Goal: Task Accomplishment & Management: Use online tool/utility

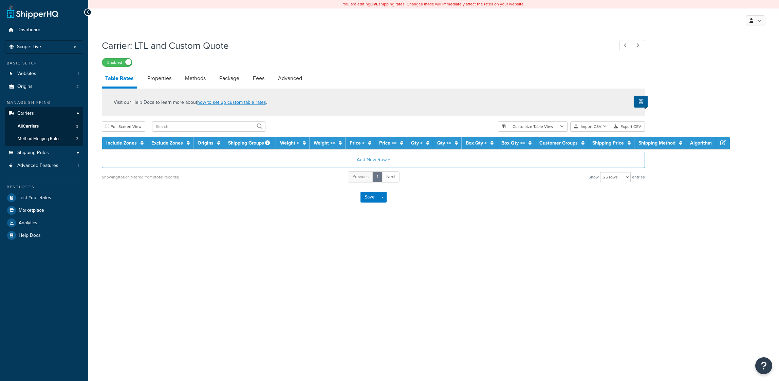
select select "25"
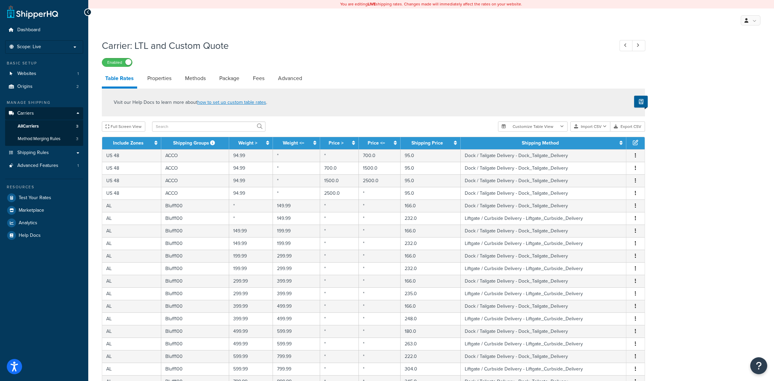
click at [731, 116] on div "Carrier: LTL and Custom Quote Enabled Table Rates Properties Methods Package Fe…" at bounding box center [431, 289] width 686 height 507
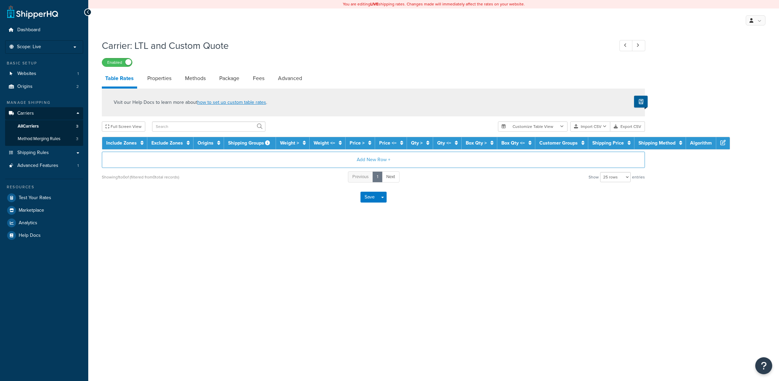
select select "25"
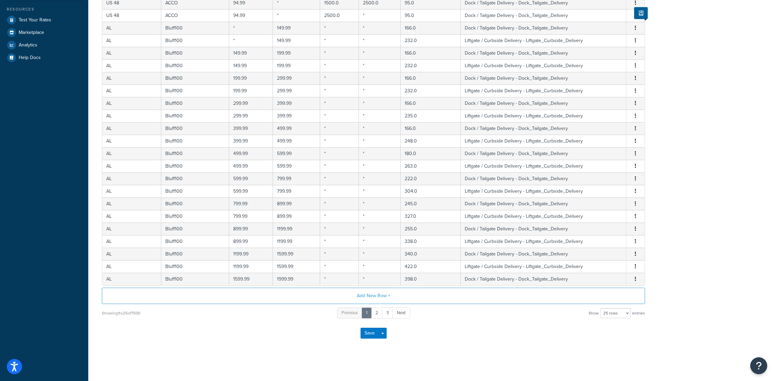
drag, startPoint x: 715, startPoint y: 268, endPoint x: 711, endPoint y: 299, distance: 31.4
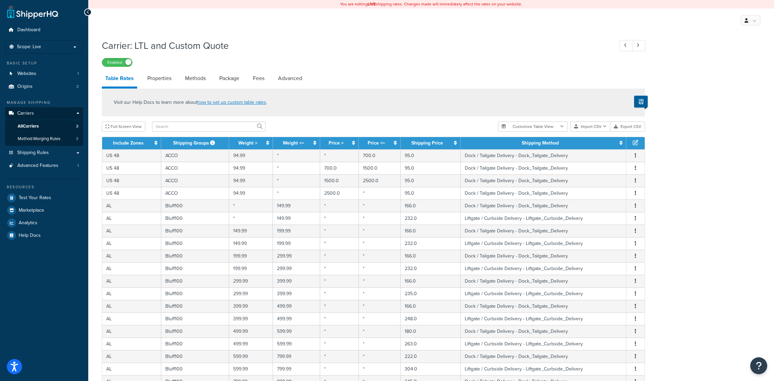
drag, startPoint x: 711, startPoint y: 299, endPoint x: 705, endPoint y: 214, distance: 85.5
click at [599, 127] on button "Import CSV" at bounding box center [590, 127] width 40 height 10
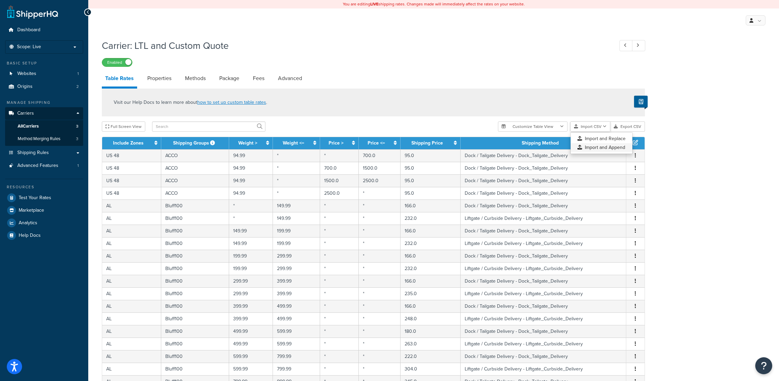
click at [596, 132] on div "Customize Table View Show all columns Show selected columns Import CSV Import a…" at bounding box center [571, 127] width 147 height 10
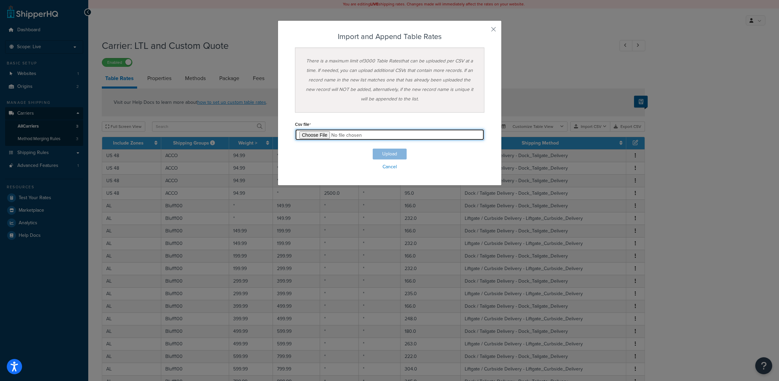
click at [312, 132] on input "file" at bounding box center [389, 135] width 189 height 12
type input "C:\fakepath\master-4.csv"
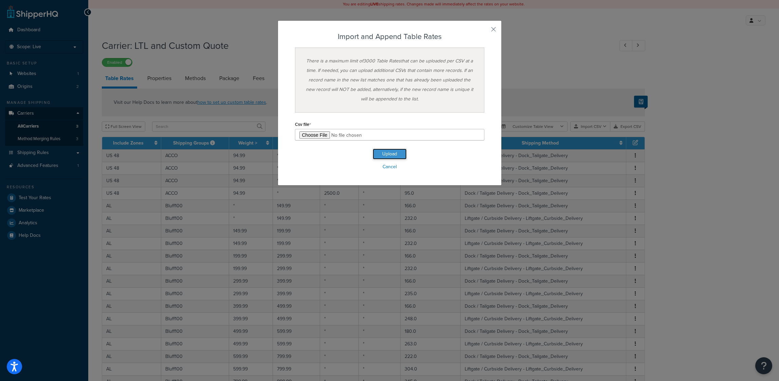
click at [381, 155] on button "Upload" at bounding box center [390, 154] width 34 height 11
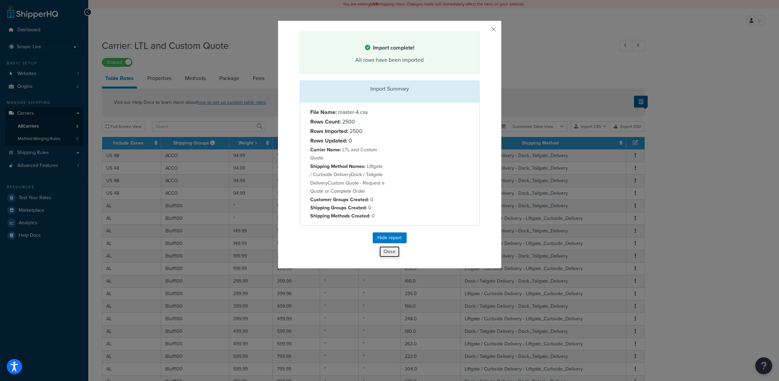
click at [385, 256] on button "Close" at bounding box center [389, 252] width 21 height 12
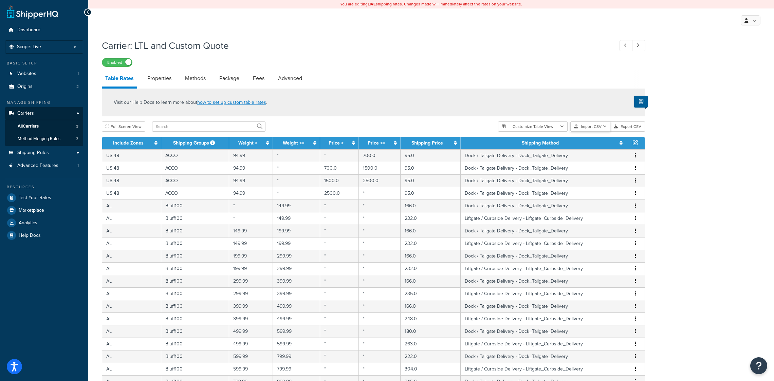
click at [600, 130] on button "Import CSV" at bounding box center [590, 127] width 40 height 10
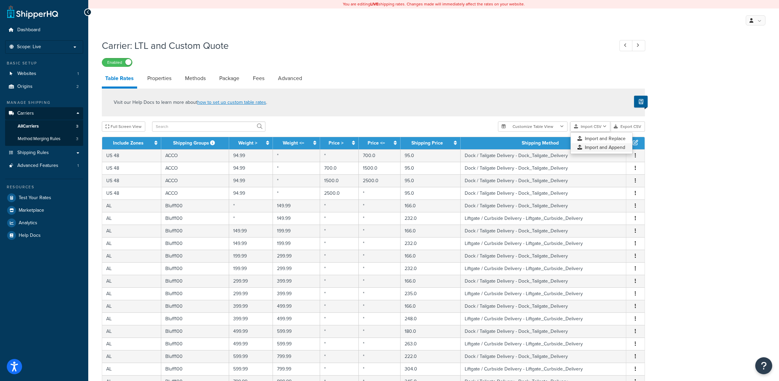
click at [601, 132] on div "Customize Table View Show all columns Show selected columns Import CSV Import a…" at bounding box center [571, 127] width 147 height 10
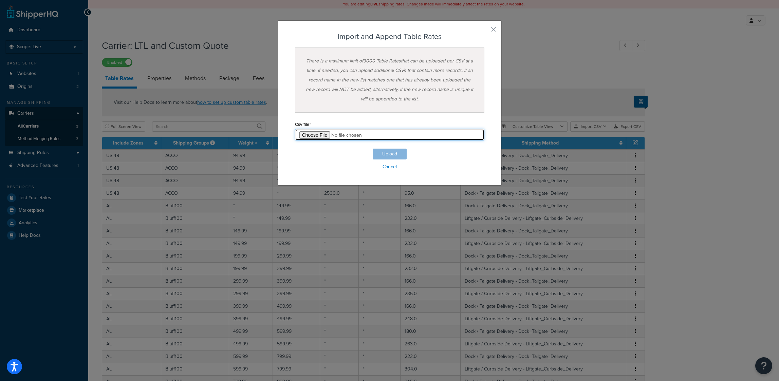
click at [318, 137] on input "file" at bounding box center [389, 135] width 189 height 12
type input "C:\fakepath\master-5.csv"
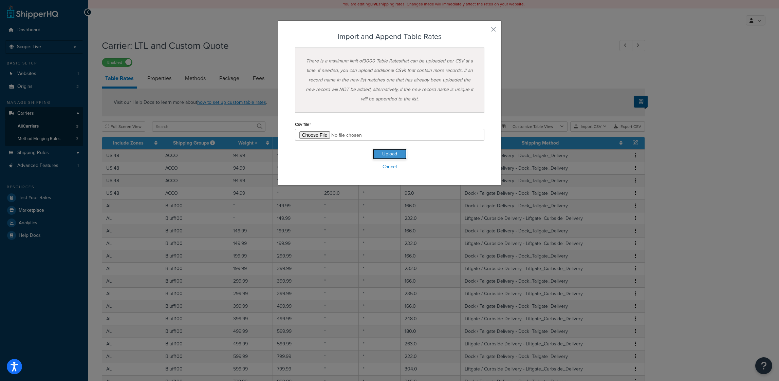
click at [385, 155] on button "Upload" at bounding box center [390, 154] width 34 height 11
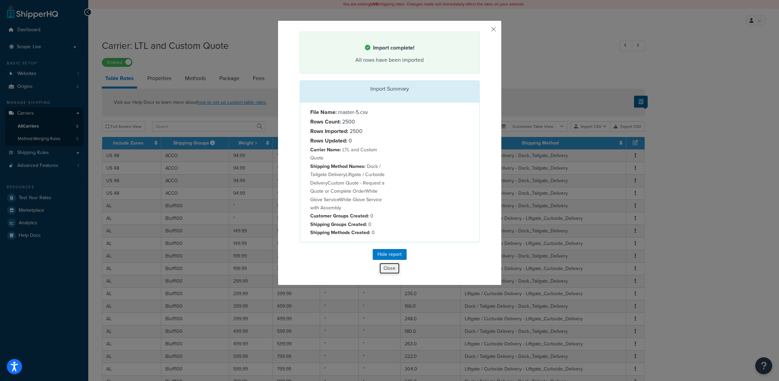
click at [385, 270] on button "Close" at bounding box center [389, 269] width 21 height 12
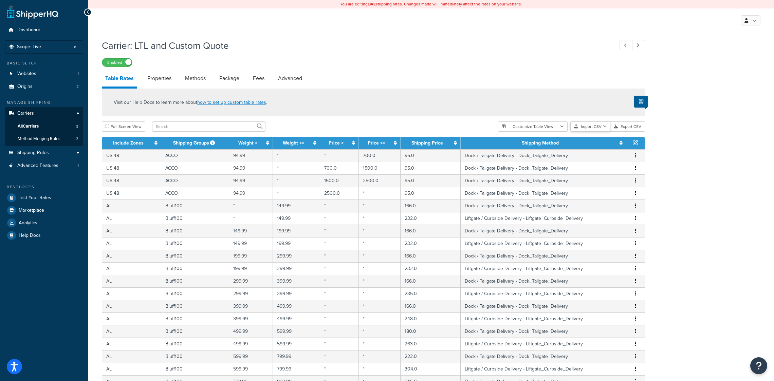
click at [590, 128] on button "Import CSV" at bounding box center [590, 127] width 40 height 10
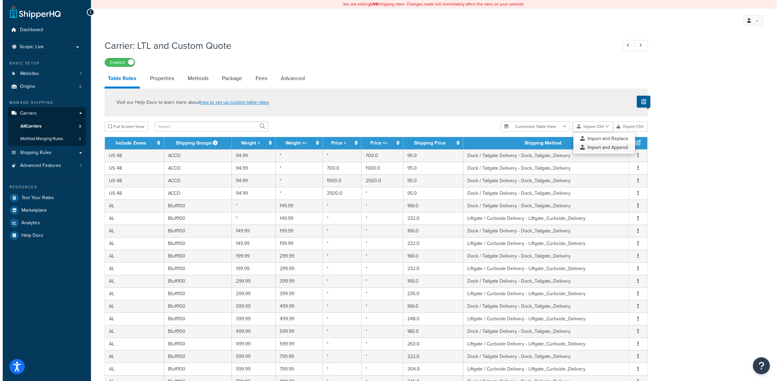
click at [598, 132] on div "Customize Table View Show all columns Show selected columns Import CSV Import a…" at bounding box center [571, 127] width 147 height 10
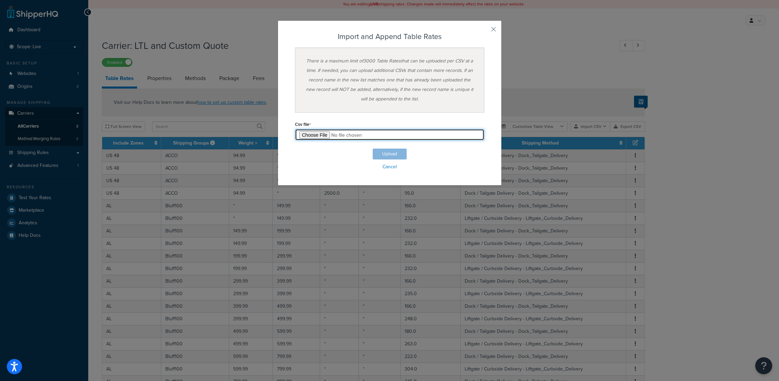
click at [316, 138] on input "file" at bounding box center [389, 135] width 189 height 12
type input "C:\fakepath\master-6.csv"
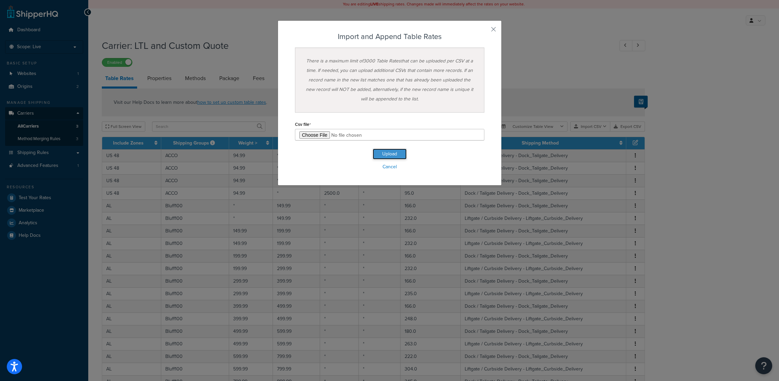
click at [384, 153] on button "Upload" at bounding box center [390, 154] width 34 height 11
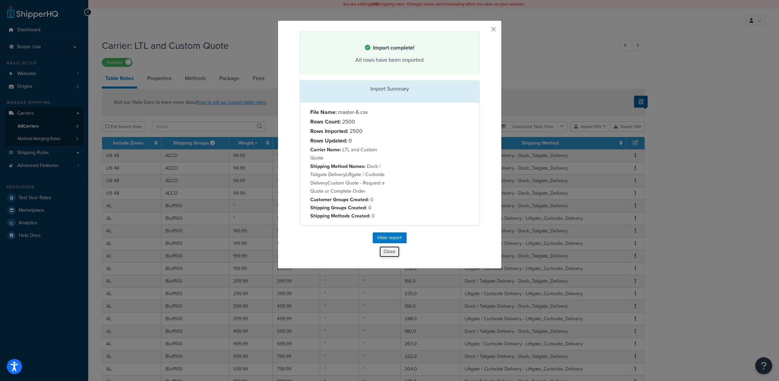
click at [390, 258] on button "Close" at bounding box center [389, 252] width 21 height 12
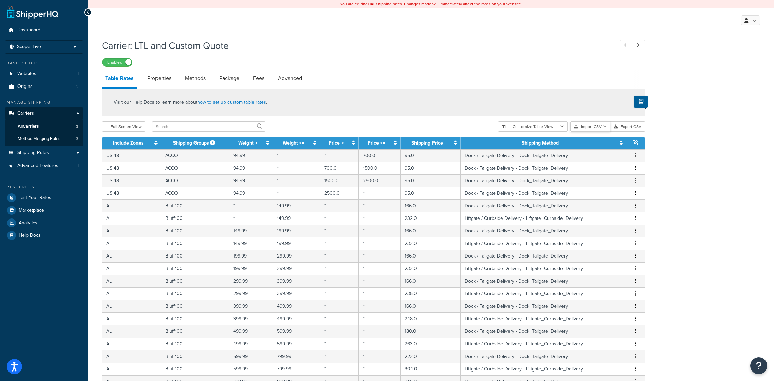
click at [597, 127] on button "Import CSV" at bounding box center [590, 127] width 40 height 10
click at [603, 132] on div "Customize Table View Show all columns Show selected columns Import CSV Import a…" at bounding box center [571, 127] width 147 height 10
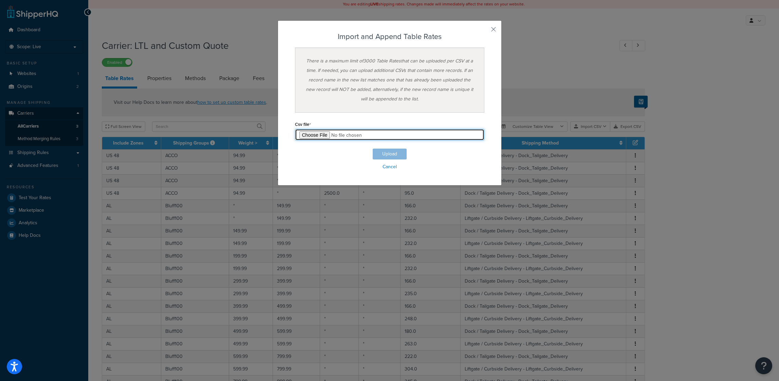
click at [316, 132] on input "file" at bounding box center [389, 135] width 189 height 12
type input "C:\fakepath\master-7.csv"
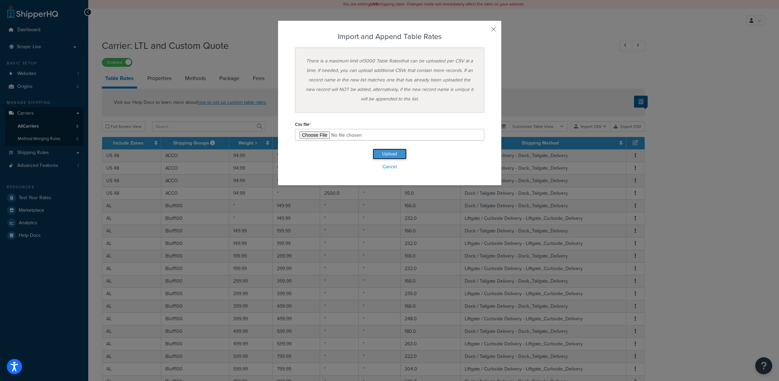
click at [398, 157] on button "Upload" at bounding box center [390, 154] width 34 height 11
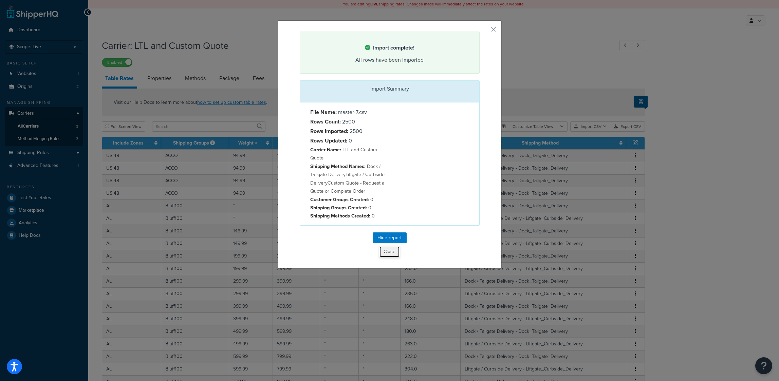
click at [385, 258] on button "Close" at bounding box center [389, 252] width 21 height 12
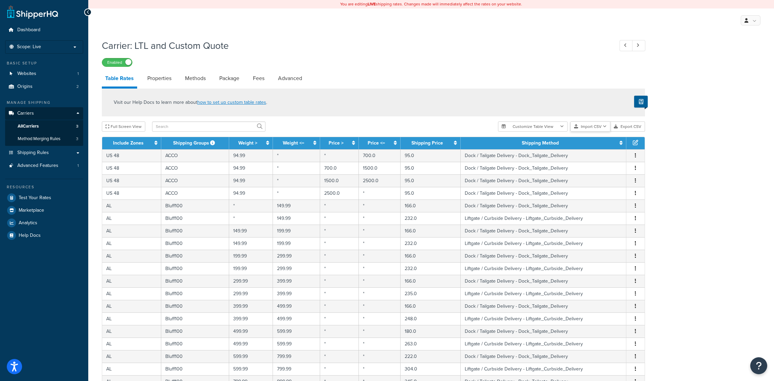
click at [598, 131] on button "Import CSV" at bounding box center [590, 127] width 40 height 10
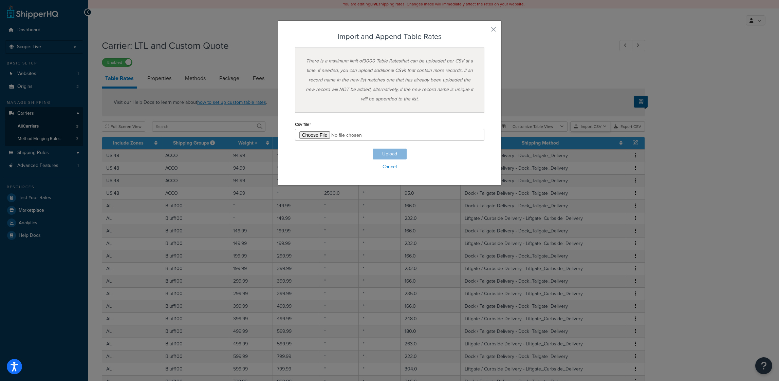
click at [599, 132] on div "Customize Table View Show all columns Show selected columns Import CSV Import a…" at bounding box center [571, 127] width 147 height 10
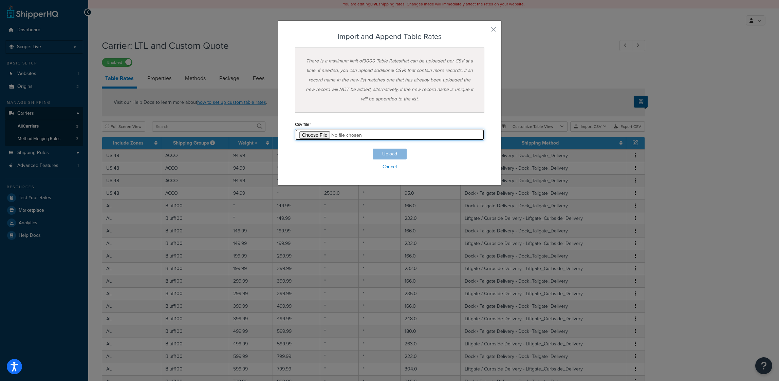
click at [308, 134] on input "file" at bounding box center [389, 135] width 189 height 12
type input "C:\fakepath\master-8.csv"
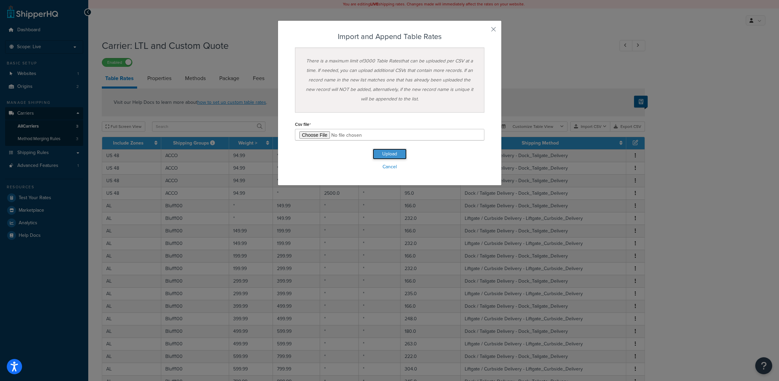
click at [388, 154] on button "Upload" at bounding box center [390, 154] width 34 height 11
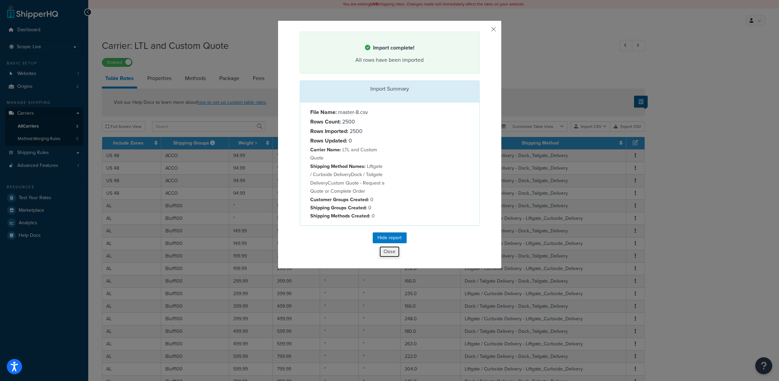
click at [384, 255] on button "Close" at bounding box center [389, 252] width 21 height 12
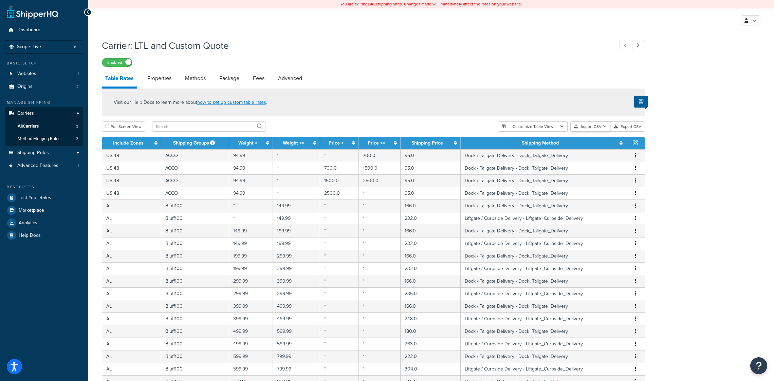
click at [594, 129] on button "Import CSV" at bounding box center [590, 127] width 40 height 10
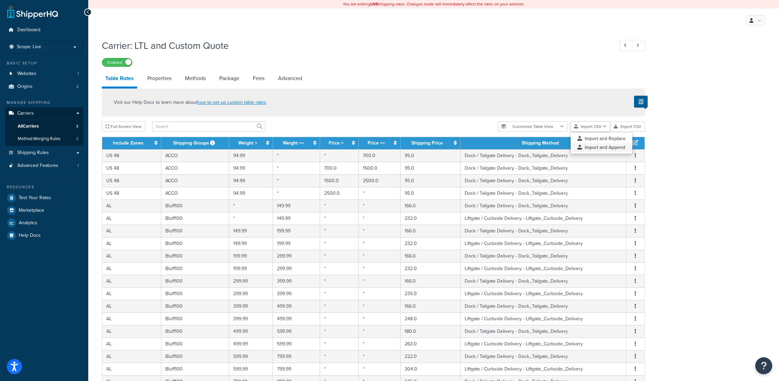
click at [598, 132] on div "Customize Table View Show all columns Show selected columns Import CSV Import a…" at bounding box center [571, 127] width 147 height 10
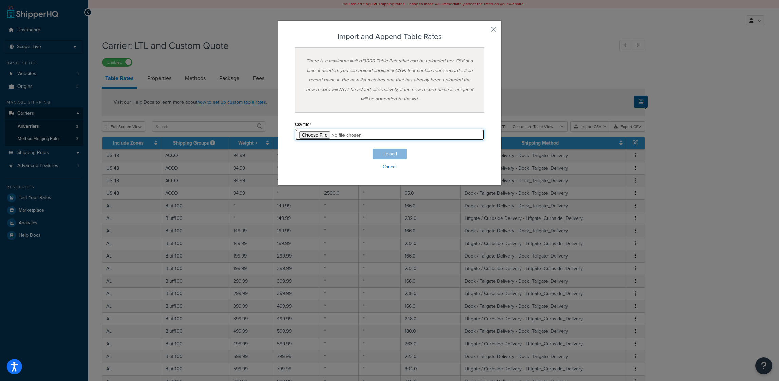
click at [304, 133] on input "file" at bounding box center [389, 135] width 189 height 12
type input "C:\fakepath\master-9.csv"
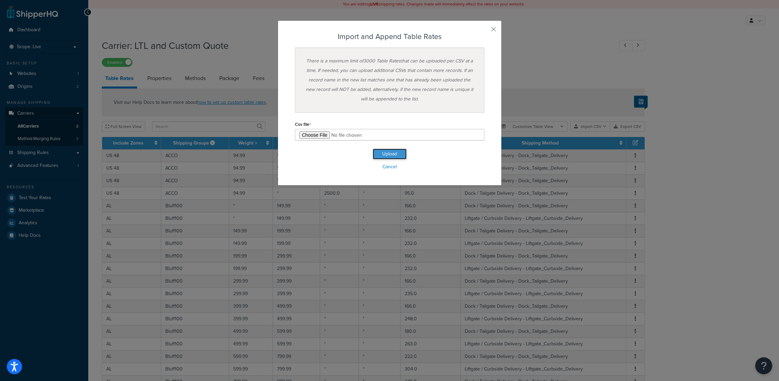
click at [389, 155] on button "Upload" at bounding box center [390, 154] width 34 height 11
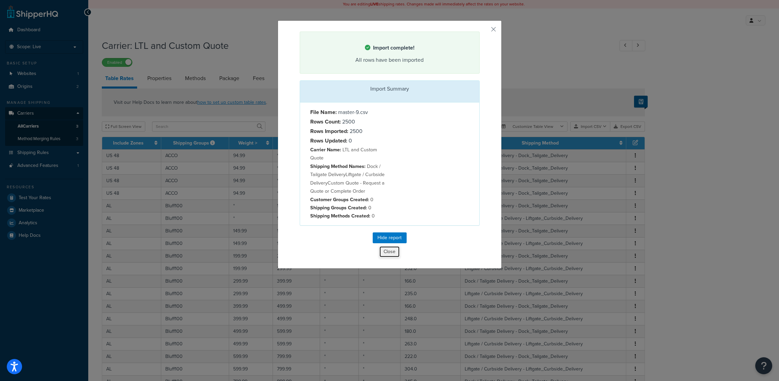
click at [390, 258] on button "Close" at bounding box center [389, 252] width 21 height 12
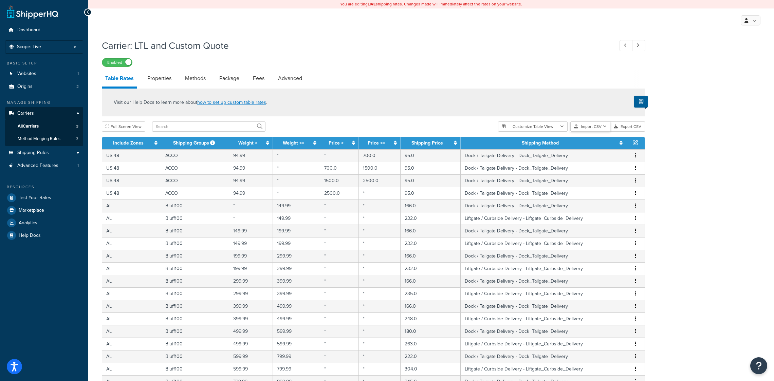
click at [594, 126] on button "Import CSV" at bounding box center [590, 127] width 40 height 10
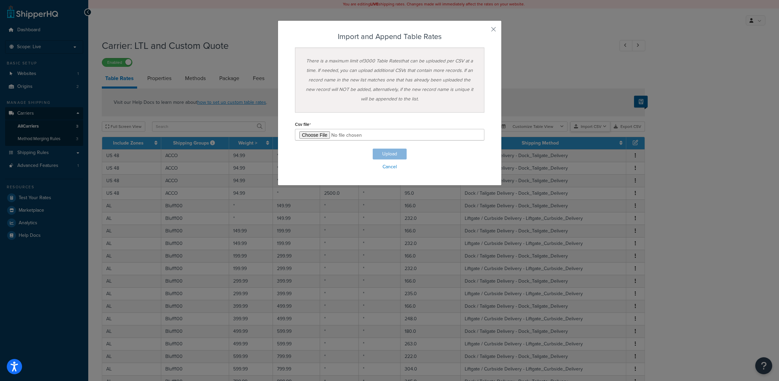
click at [602, 132] on div "Customize Table View Show all columns Show selected columns Import CSV Import a…" at bounding box center [571, 127] width 147 height 10
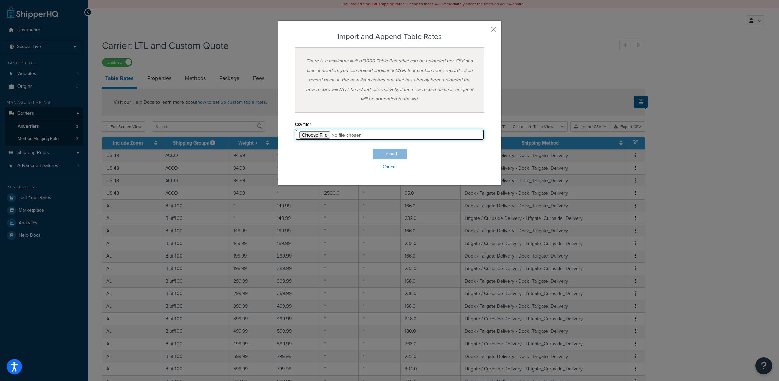
click at [319, 133] on input "file" at bounding box center [389, 135] width 189 height 12
type input "C:\fakepath\master-10.csv"
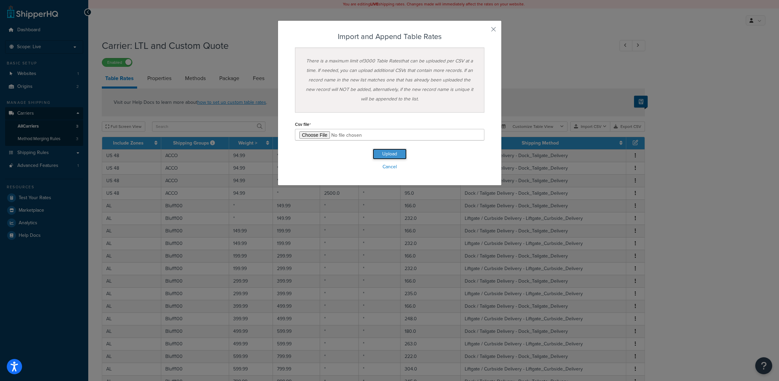
click at [398, 152] on button "Upload" at bounding box center [390, 154] width 34 height 11
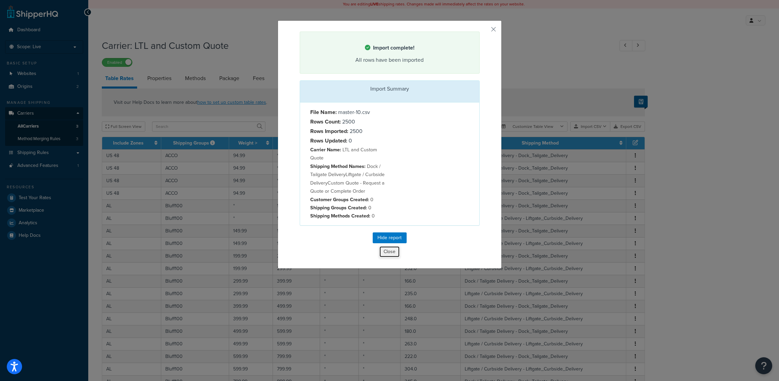
click at [386, 258] on button "Close" at bounding box center [389, 252] width 21 height 12
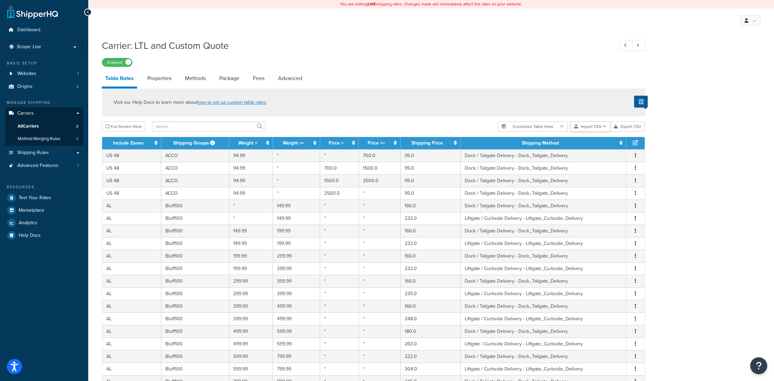
click at [596, 125] on button "Import CSV" at bounding box center [590, 127] width 40 height 10
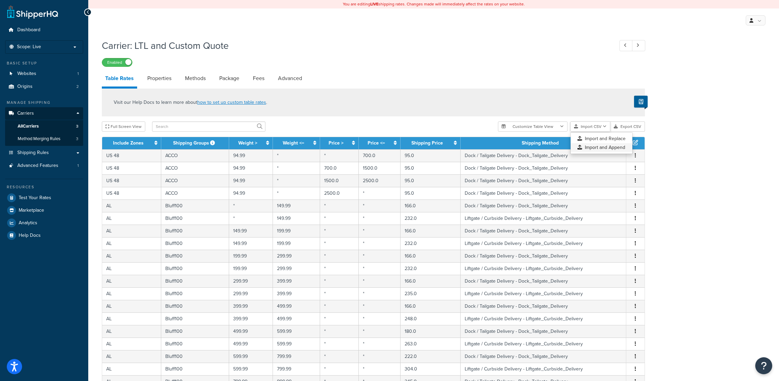
click at [603, 132] on div "Customize Table View Show all columns Show selected columns Import CSV Import a…" at bounding box center [571, 127] width 147 height 10
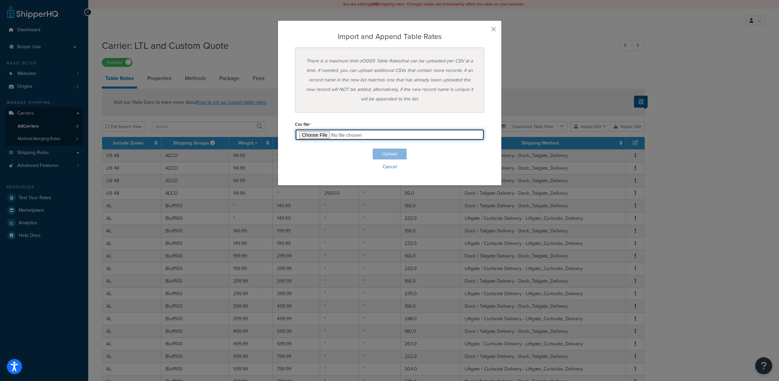
click at [314, 135] on input "file" at bounding box center [389, 135] width 189 height 12
type input "C:\fakepath\master-11.csv"
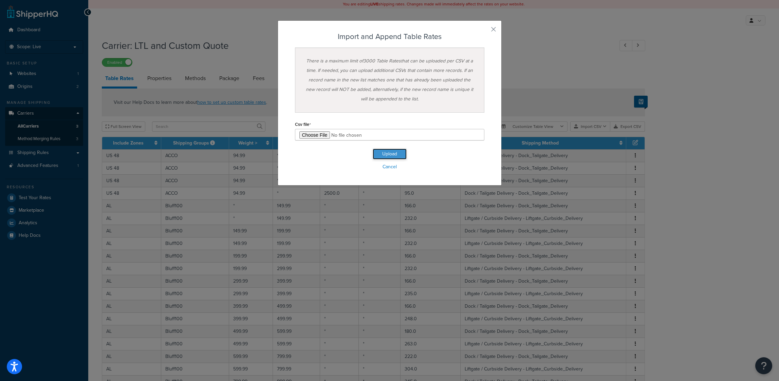
click at [380, 151] on button "Upload" at bounding box center [390, 154] width 34 height 11
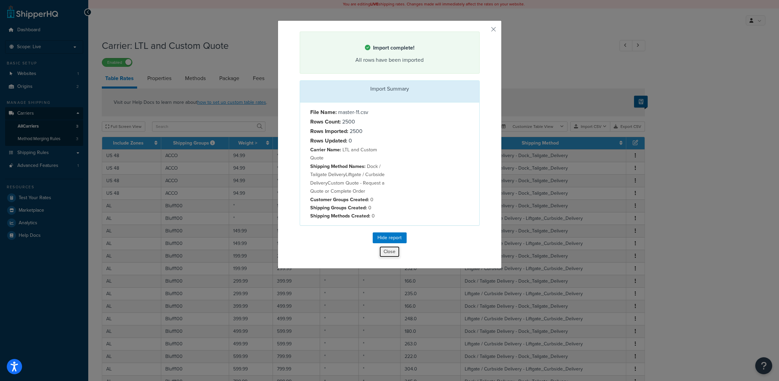
click at [388, 258] on button "Close" at bounding box center [389, 252] width 21 height 12
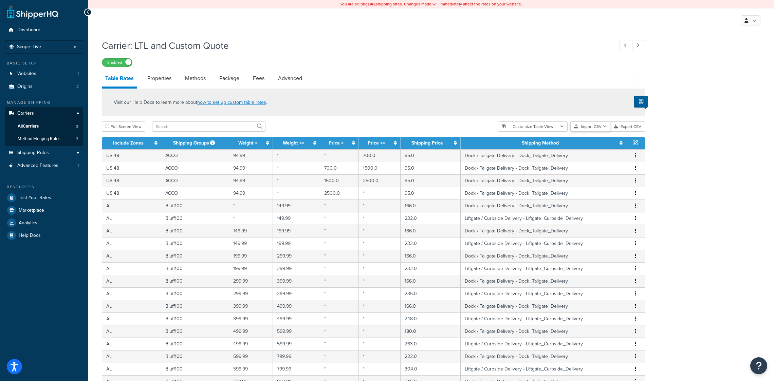
click at [600, 128] on button "Import CSV" at bounding box center [590, 127] width 40 height 10
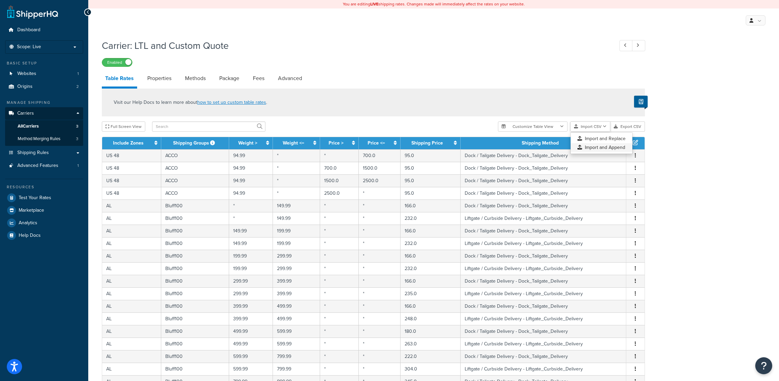
click at [604, 132] on div "Customize Table View Show all columns Show selected columns Import CSV Import a…" at bounding box center [571, 127] width 147 height 10
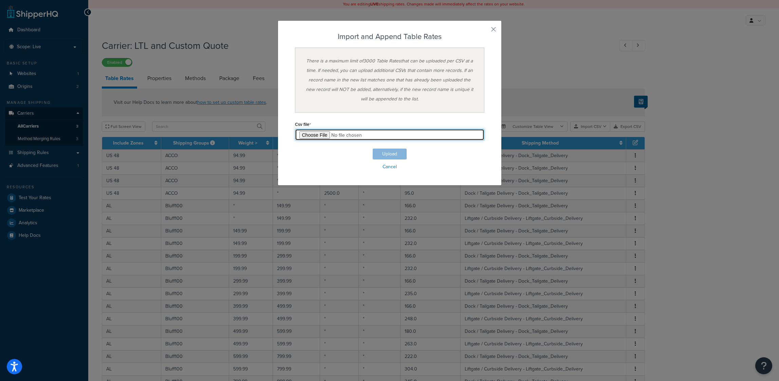
click at [323, 133] on input "file" at bounding box center [389, 135] width 189 height 12
type input "C:\fakepath\master-12.csv"
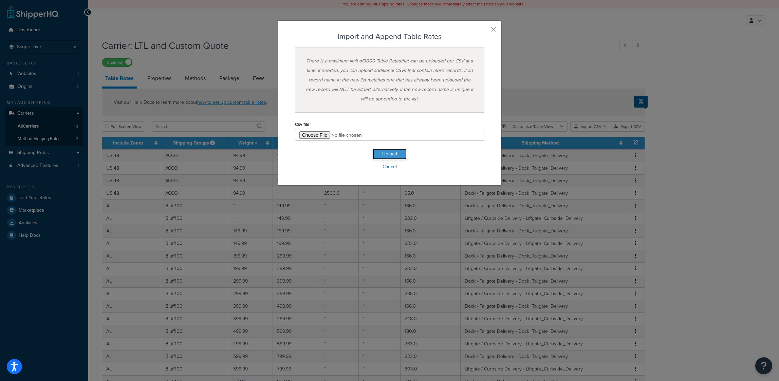
click at [384, 151] on button "Upload" at bounding box center [390, 154] width 34 height 11
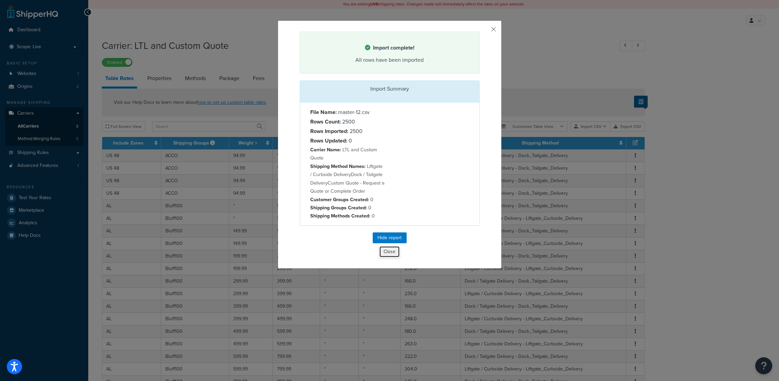
click at [389, 256] on button "Close" at bounding box center [389, 252] width 21 height 12
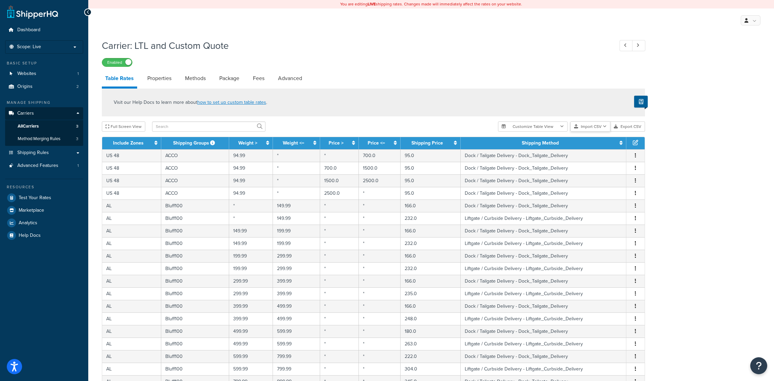
click at [589, 129] on button "Import CSV" at bounding box center [590, 127] width 40 height 10
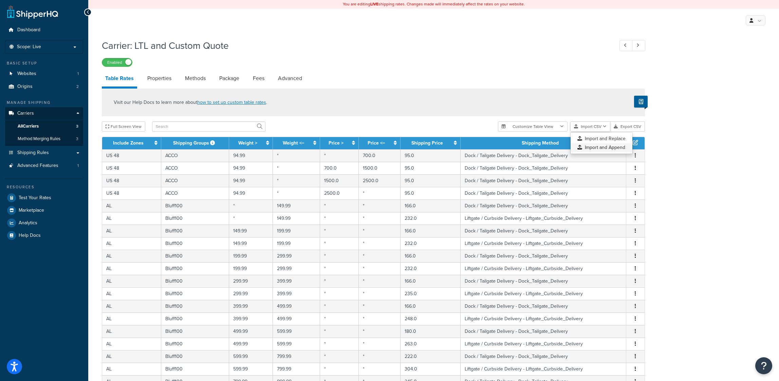
click at [592, 132] on div "Customize Table View Show all columns Show selected columns Import CSV Import a…" at bounding box center [571, 127] width 147 height 10
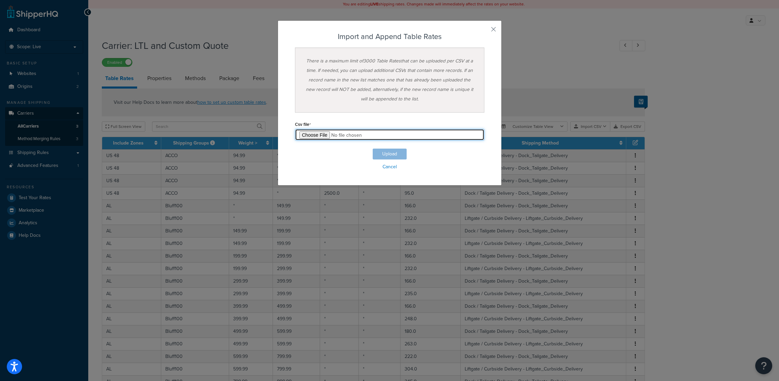
click at [319, 136] on input "file" at bounding box center [389, 135] width 189 height 12
type input "C:\fakepath\master-13.csv"
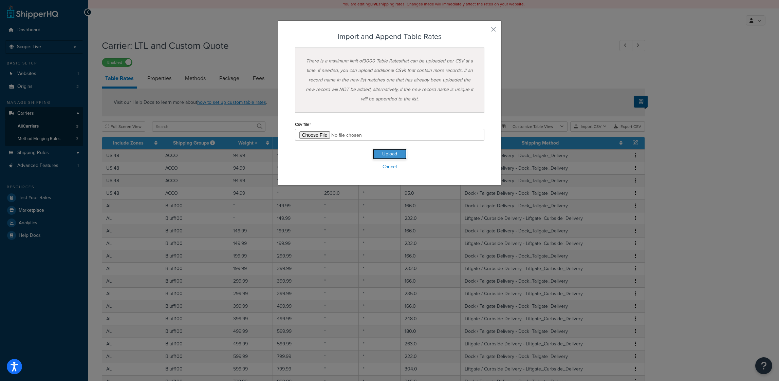
click at [387, 150] on button "Upload" at bounding box center [390, 154] width 34 height 11
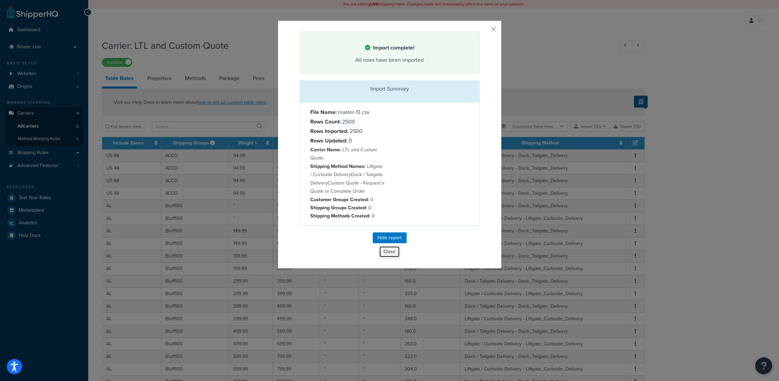
click at [392, 253] on button "Close" at bounding box center [389, 252] width 21 height 12
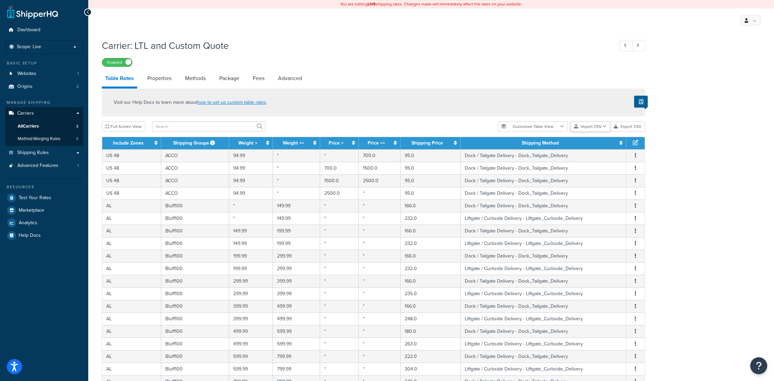
click at [589, 127] on button "Import CSV" at bounding box center [590, 127] width 40 height 10
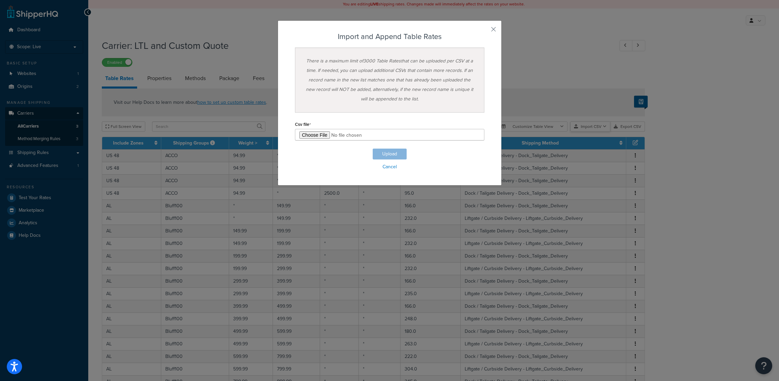
click at [597, 132] on div "Customize Table View Show all columns Show selected columns Import CSV Import a…" at bounding box center [571, 127] width 147 height 10
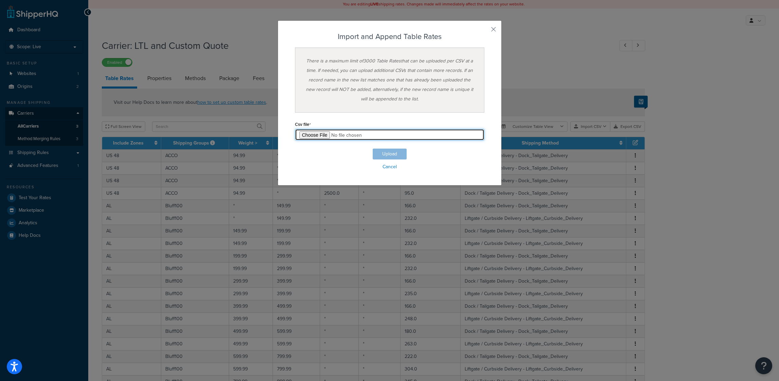
click at [318, 133] on input "file" at bounding box center [389, 135] width 189 height 12
type input "C:\fakepath\master-14.csv"
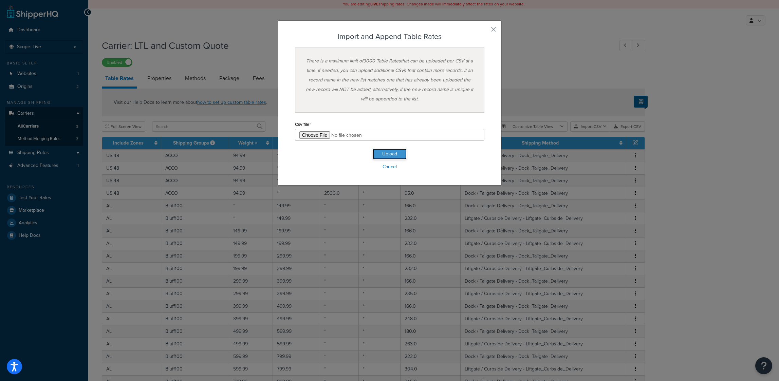
click at [397, 150] on button "Upload" at bounding box center [390, 154] width 34 height 11
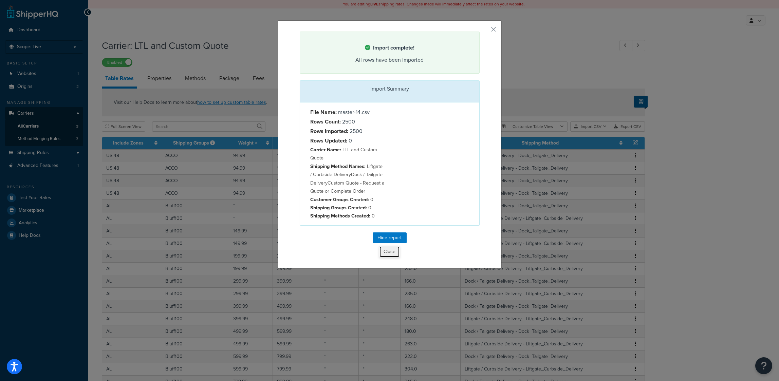
click at [390, 255] on button "Close" at bounding box center [389, 252] width 21 height 12
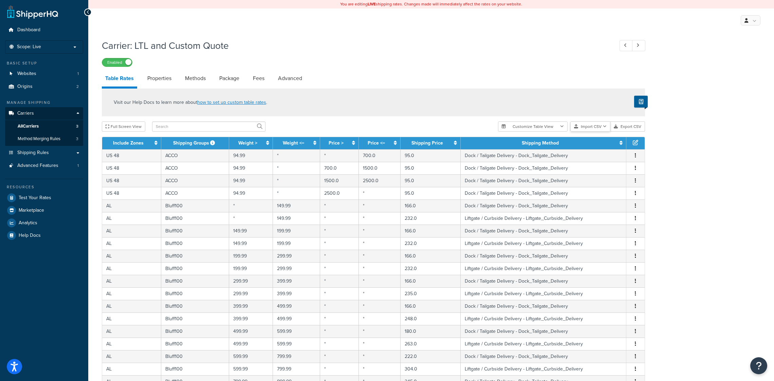
click at [588, 128] on button "Import CSV" at bounding box center [590, 127] width 40 height 10
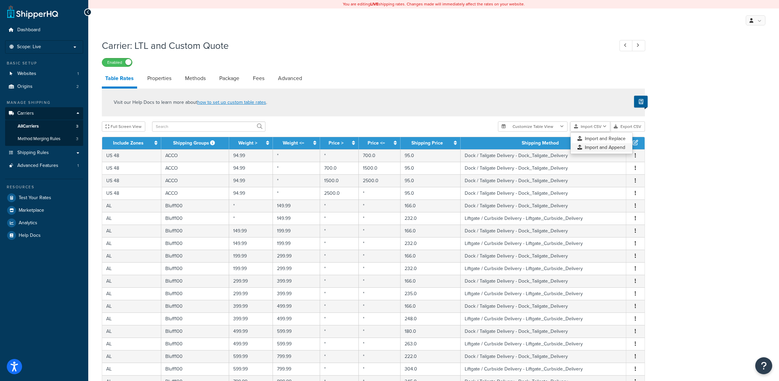
click at [591, 132] on div "Customize Table View Show all columns Show selected columns Import CSV Import a…" at bounding box center [571, 127] width 147 height 10
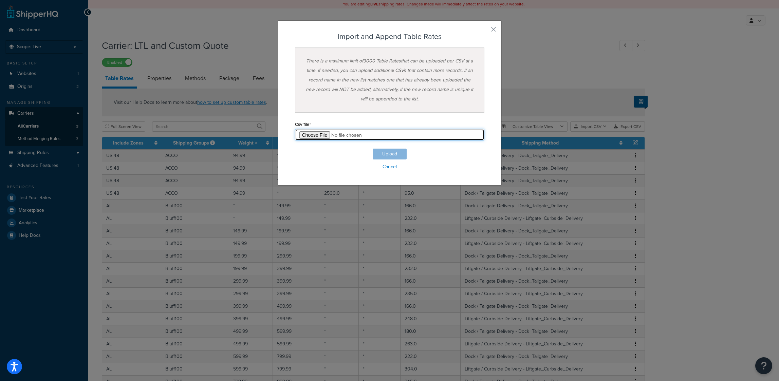
click at [324, 135] on input "file" at bounding box center [389, 135] width 189 height 12
type input "C:\fakepath\master-15.csv"
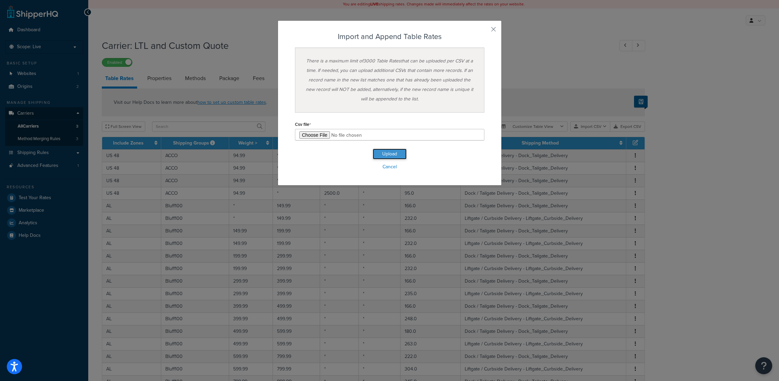
click at [395, 157] on button "Upload" at bounding box center [390, 154] width 34 height 11
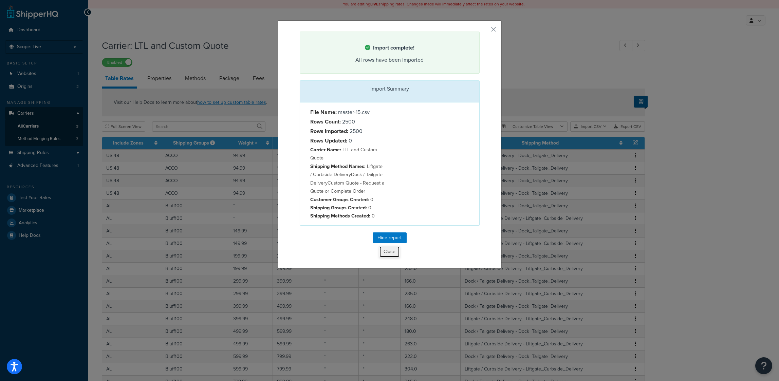
click at [389, 251] on button "Close" at bounding box center [389, 252] width 21 height 12
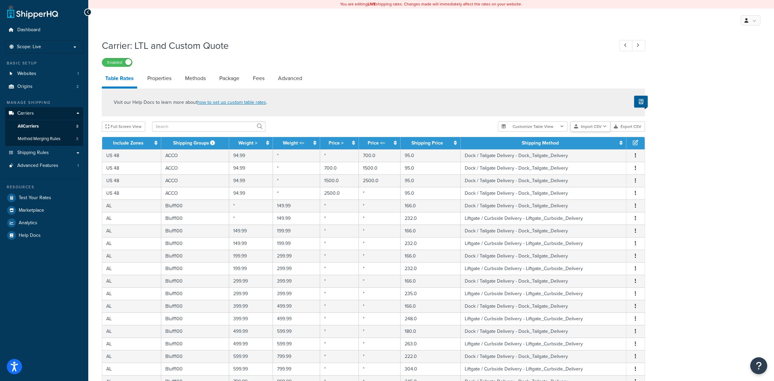
click at [591, 128] on button "Import CSV" at bounding box center [590, 127] width 40 height 10
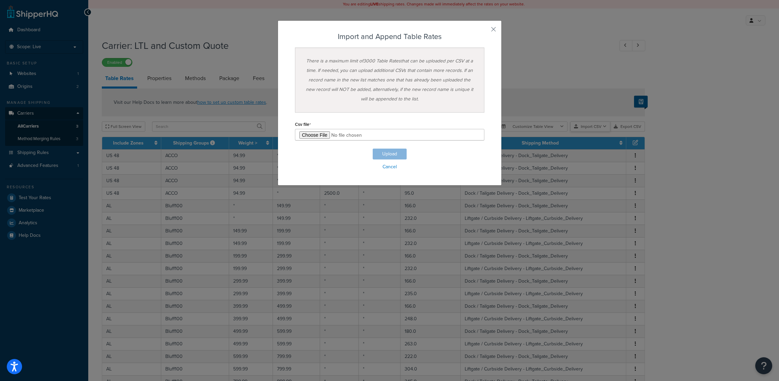
click at [595, 132] on div "Customize Table View Show all columns Show selected columns Import CSV Import a…" at bounding box center [571, 127] width 147 height 10
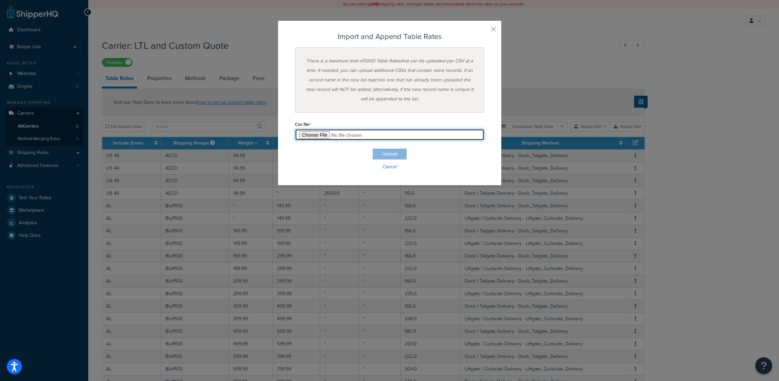
click at [324, 133] on input "file" at bounding box center [389, 135] width 189 height 12
type input "C:\fakepath\master-16.csv"
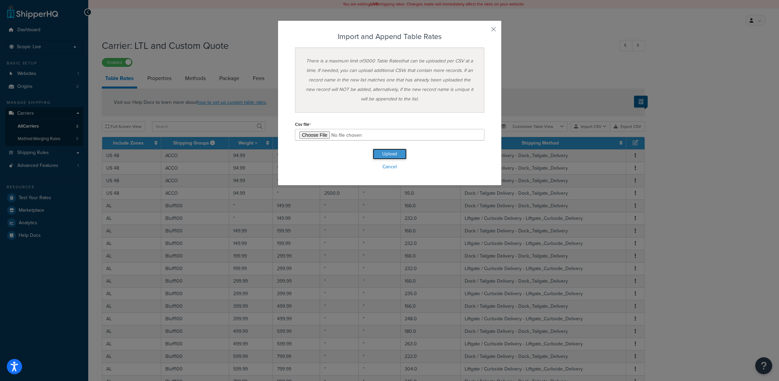
click at [389, 153] on button "Upload" at bounding box center [390, 154] width 34 height 11
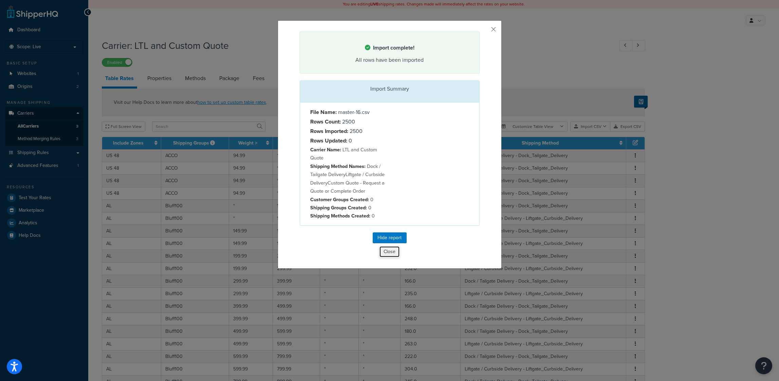
click at [391, 258] on button "Close" at bounding box center [389, 252] width 21 height 12
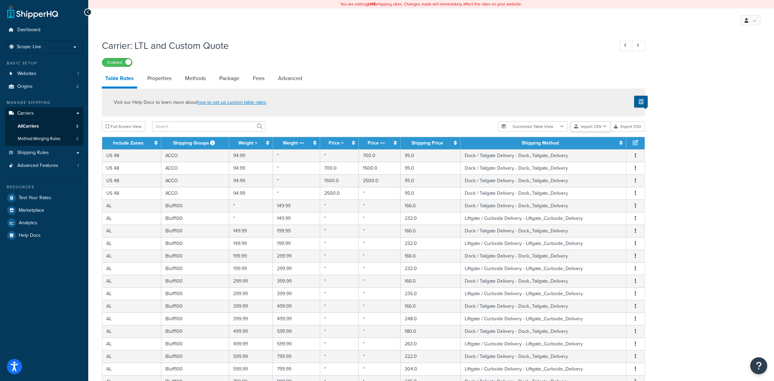
click at [591, 129] on button "Import CSV" at bounding box center [590, 127] width 40 height 10
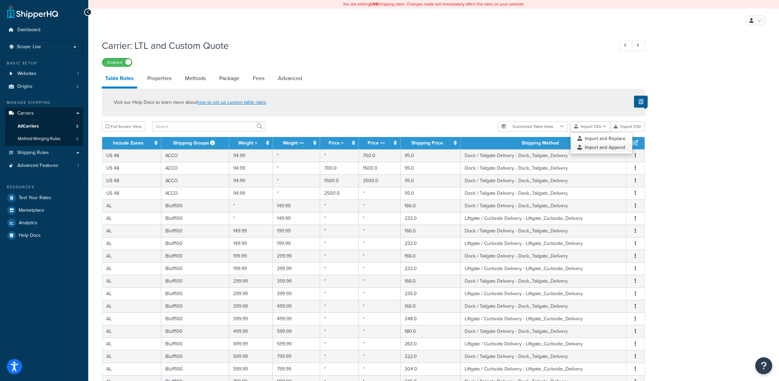
click at [594, 132] on div "Customize Table View Show all columns Show selected columns Import CSV Import a…" at bounding box center [571, 127] width 147 height 10
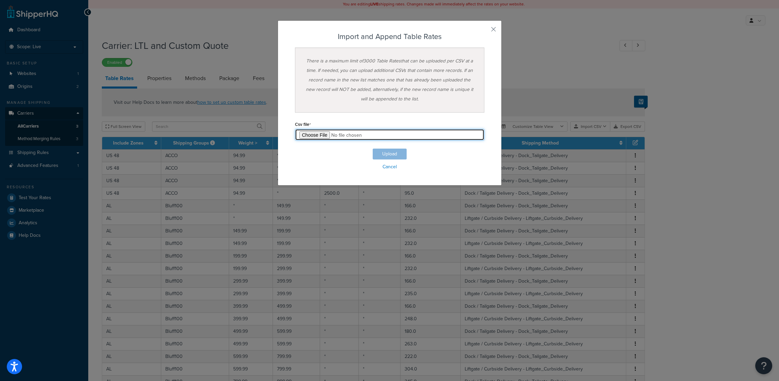
click at [305, 135] on input "file" at bounding box center [389, 135] width 189 height 12
type input "C:\fakepath\master-17.csv"
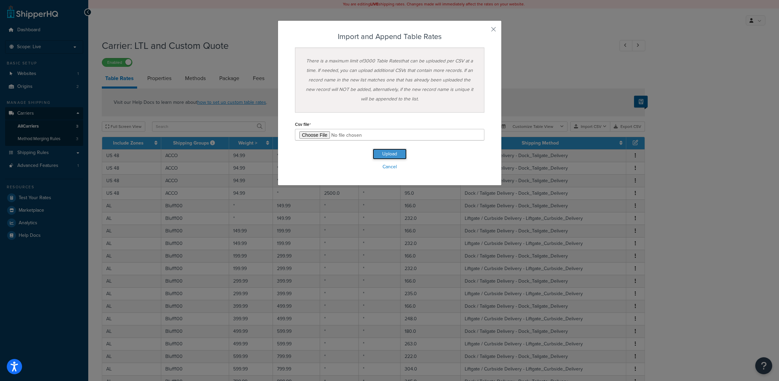
click at [392, 152] on button "Upload" at bounding box center [390, 154] width 34 height 11
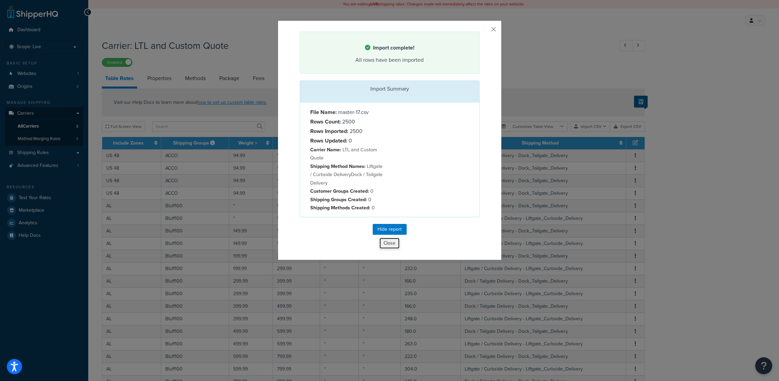
click at [386, 246] on button "Close" at bounding box center [389, 244] width 21 height 12
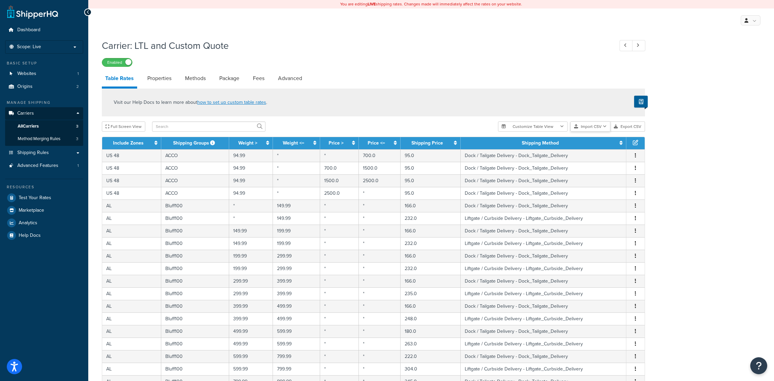
click at [603, 128] on button "Import CSV" at bounding box center [590, 127] width 40 height 10
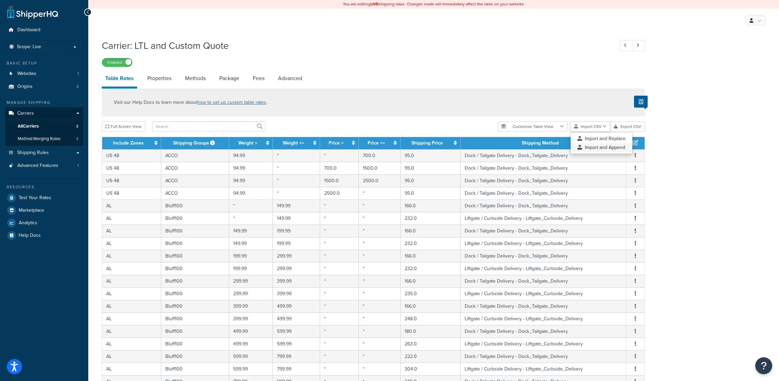
click at [599, 132] on div "Customize Table View Show all columns Show selected columns Import CSV Import a…" at bounding box center [571, 127] width 147 height 10
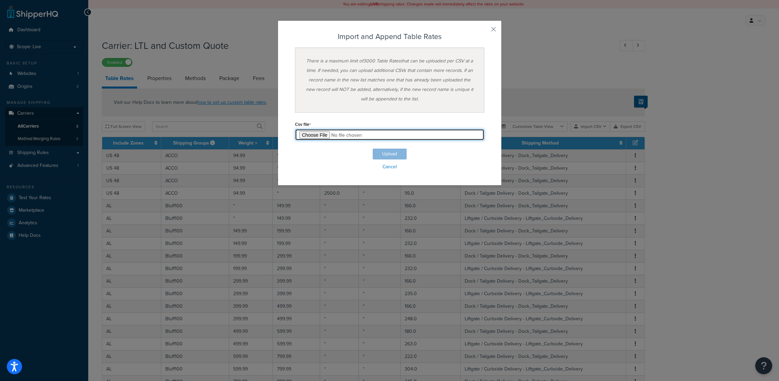
click at [319, 134] on input "file" at bounding box center [389, 135] width 189 height 12
type input "C:\fakepath\master-18.csv"
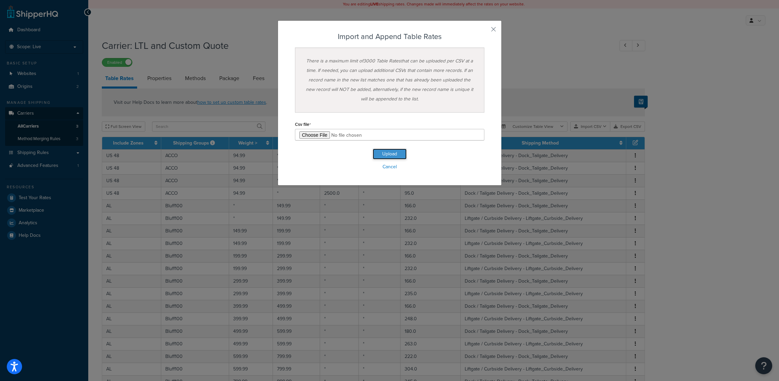
click at [390, 153] on button "Upload" at bounding box center [390, 154] width 34 height 11
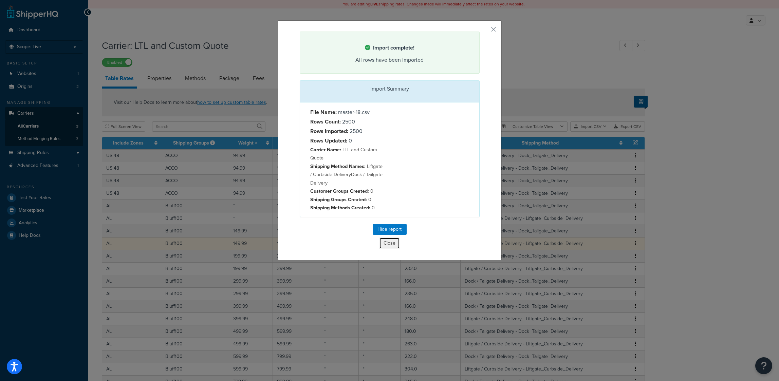
click at [391, 245] on button "Close" at bounding box center [389, 244] width 21 height 12
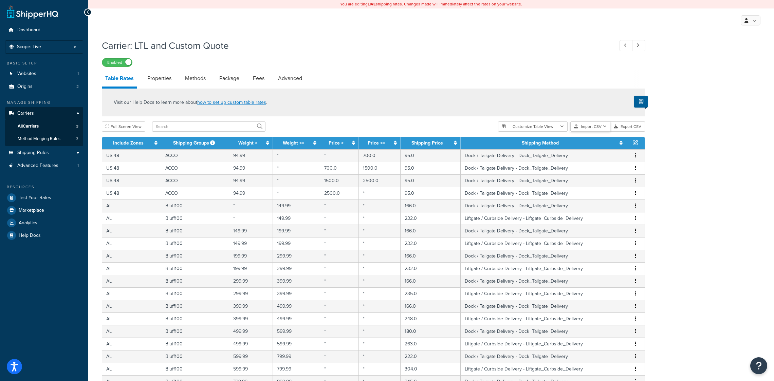
click at [585, 129] on button "Import CSV" at bounding box center [590, 127] width 40 height 10
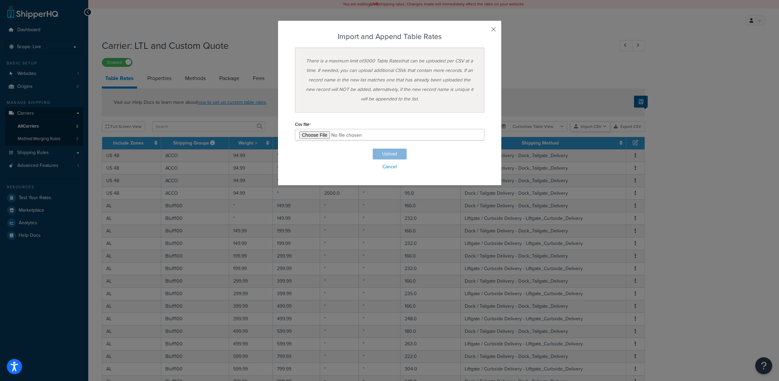
click at [595, 132] on div "Customize Table View Show all columns Show selected columns Import CSV Import a…" at bounding box center [571, 127] width 147 height 10
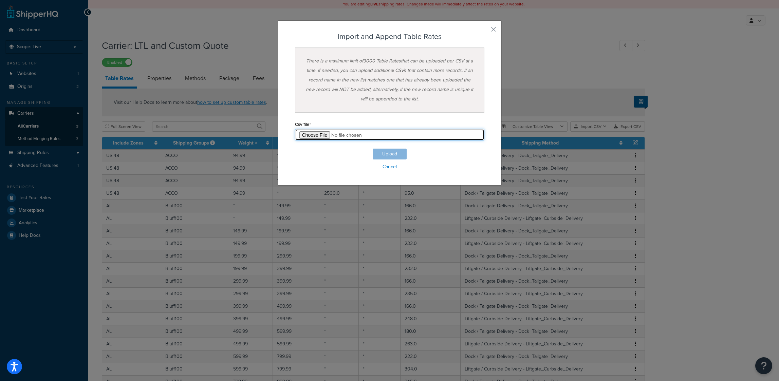
click at [311, 134] on input "file" at bounding box center [389, 135] width 189 height 12
type input "C:\fakepath\master-19.csv"
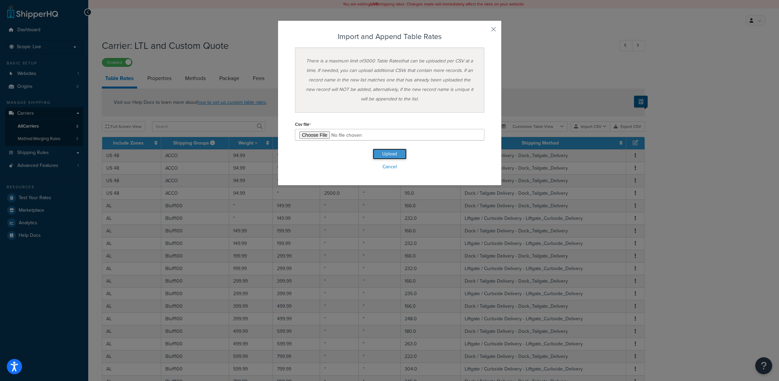
click at [393, 151] on button "Upload" at bounding box center [390, 154] width 34 height 11
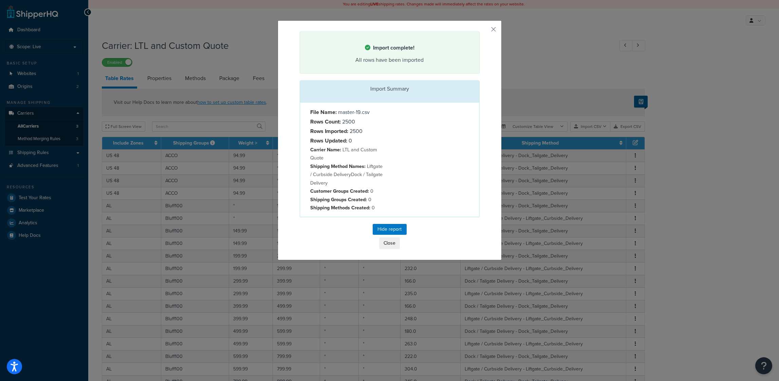
drag, startPoint x: 308, startPoint y: 118, endPoint x: 313, endPoint y: 118, distance: 4.4
click at [310, 118] on strong "Rows Count:" at bounding box center [325, 122] width 31 height 8
click at [387, 243] on button "Close" at bounding box center [389, 244] width 21 height 12
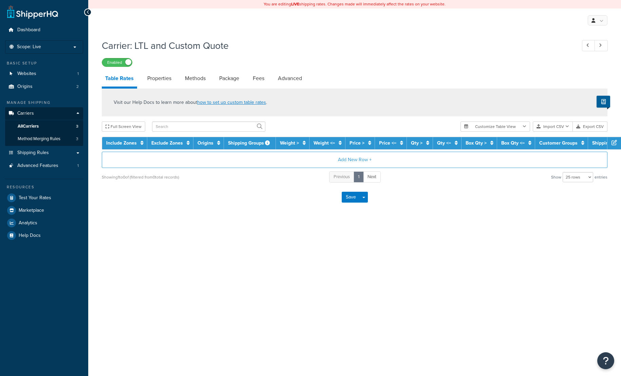
select select "25"
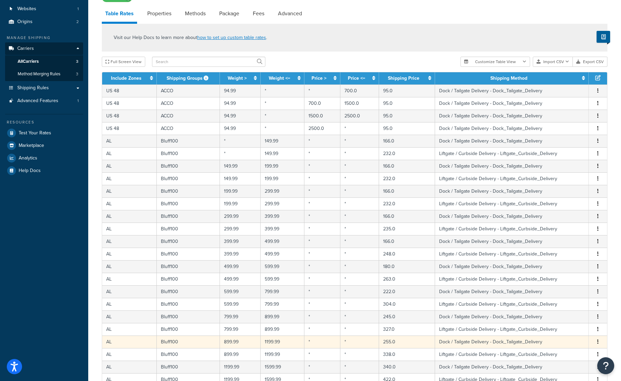
scroll to position [179, 0]
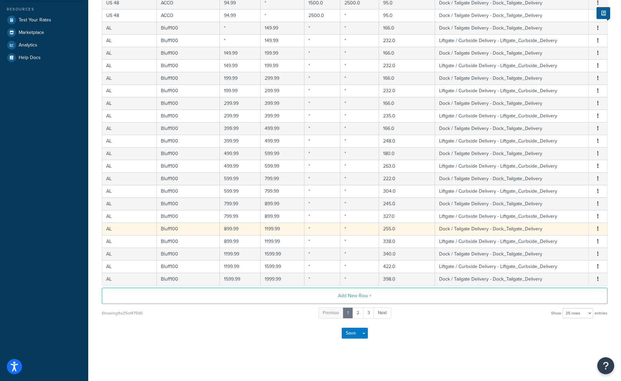
drag, startPoint x: 433, startPoint y: 71, endPoint x: 462, endPoint y: 229, distance: 160.6
click at [293, 335] on div "Save Save Dropdown Save and Edit" at bounding box center [355, 333] width 506 height 28
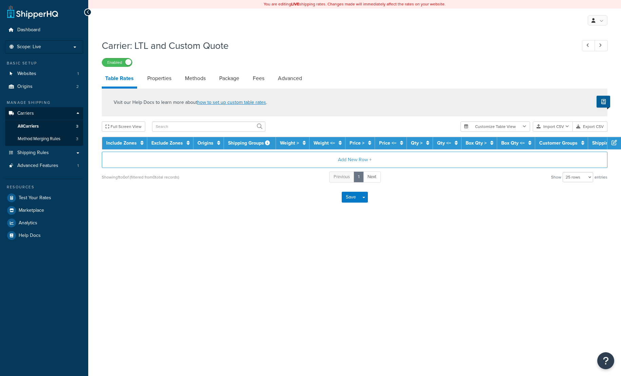
select select "25"
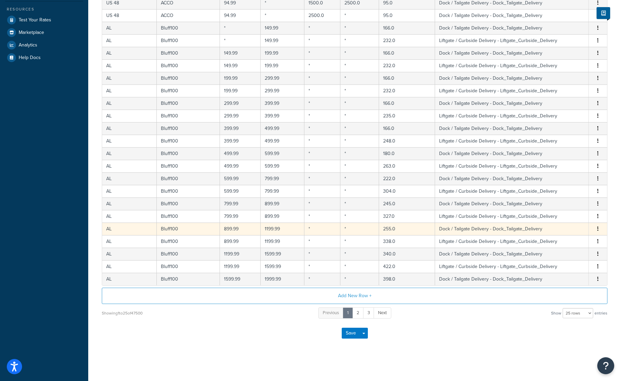
drag, startPoint x: 325, startPoint y: 67, endPoint x: 331, endPoint y: 233, distance: 165.5
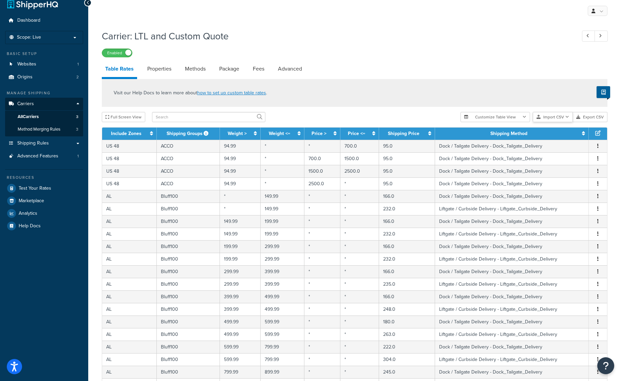
click at [552, 118] on button "Import CSV" at bounding box center [553, 117] width 40 height 10
click at [551, 122] on div "Customize Table View Show all columns Show selected columns Import CSV Import a…" at bounding box center [534, 117] width 147 height 10
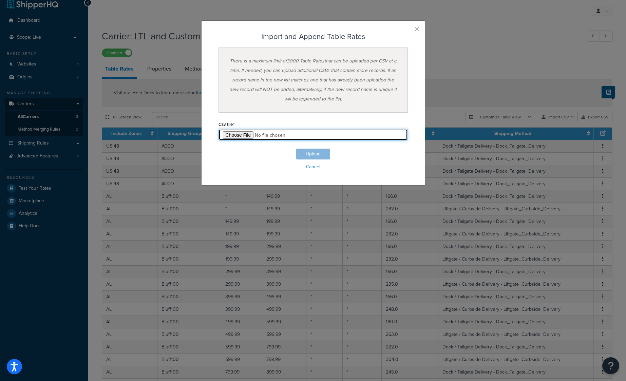
click at [236, 132] on input "file" at bounding box center [313, 135] width 189 height 12
type input "C:\fakepath\master-20.csv"
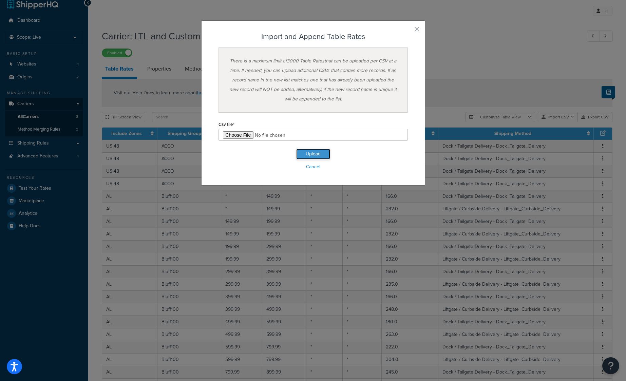
click at [308, 152] on button "Upload" at bounding box center [313, 154] width 34 height 11
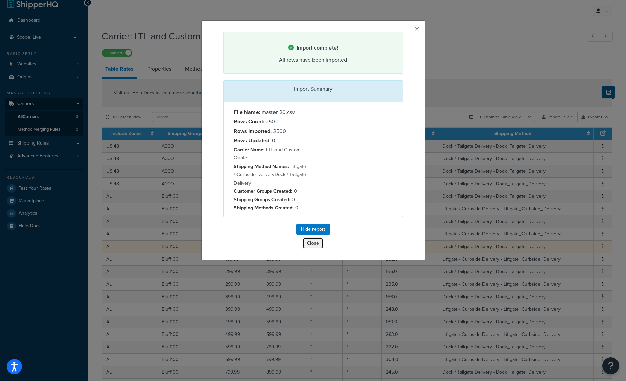
click at [313, 245] on button "Close" at bounding box center [313, 244] width 21 height 12
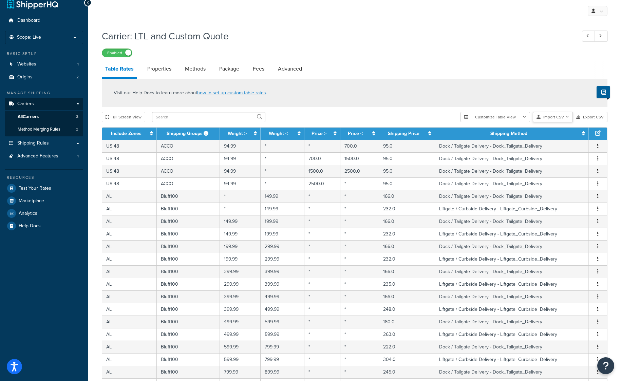
click at [549, 120] on button "Import CSV" at bounding box center [553, 117] width 40 height 10
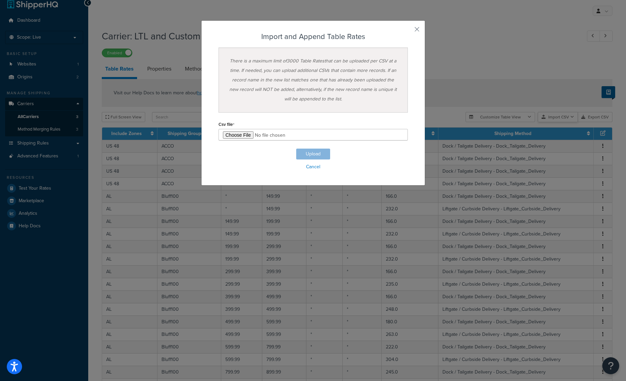
click at [553, 122] on div "Customize Table View Show all columns Show selected columns Import CSV Import a…" at bounding box center [539, 117] width 147 height 10
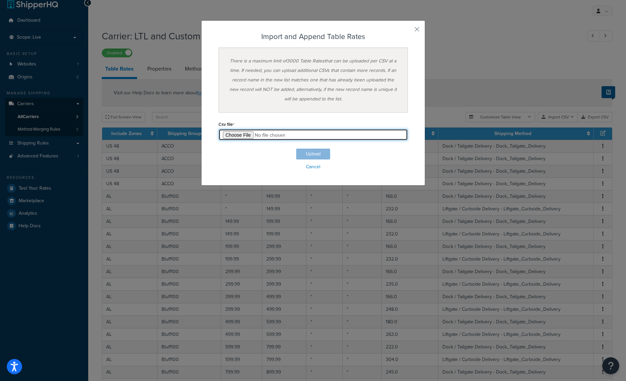
click at [239, 137] on input "file" at bounding box center [313, 135] width 189 height 12
type input "C:\fakepath\master-21.csv"
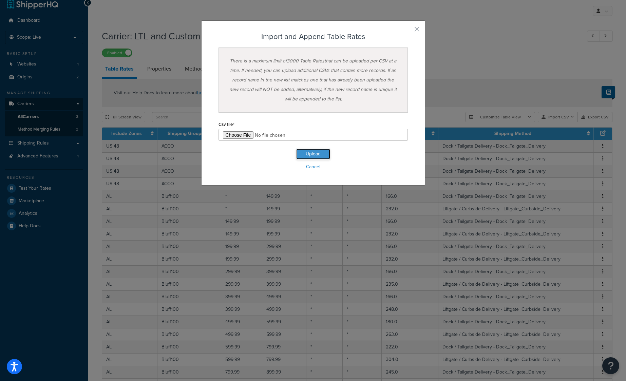
click at [305, 153] on button "Upload" at bounding box center [313, 154] width 34 height 11
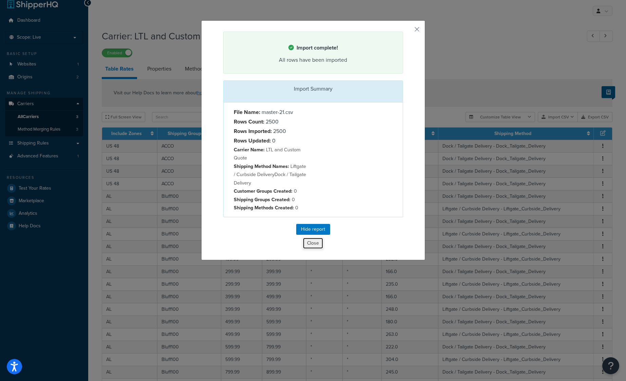
click at [304, 244] on button "Close" at bounding box center [313, 244] width 21 height 12
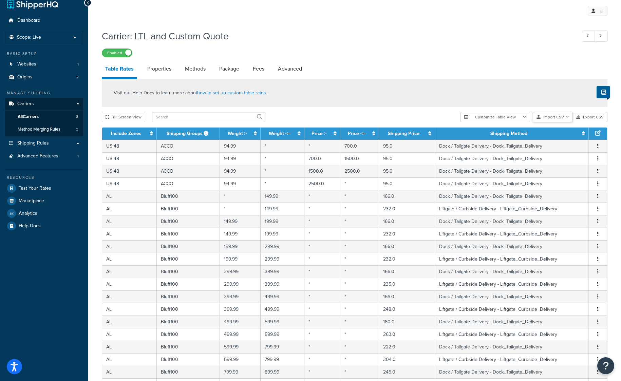
click at [548, 119] on button "Import CSV" at bounding box center [553, 117] width 40 height 10
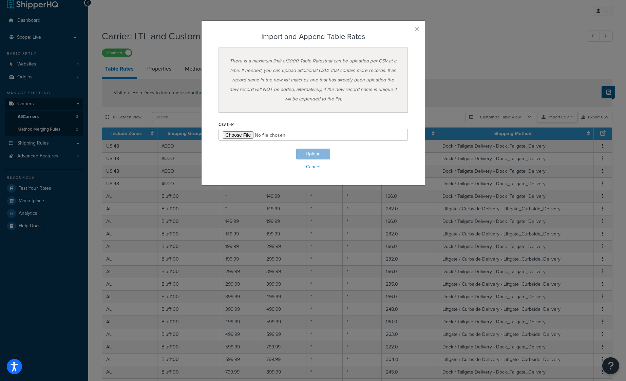
click at [552, 122] on div "Customize Table View Show all columns Show selected columns Import CSV Import a…" at bounding box center [539, 117] width 147 height 10
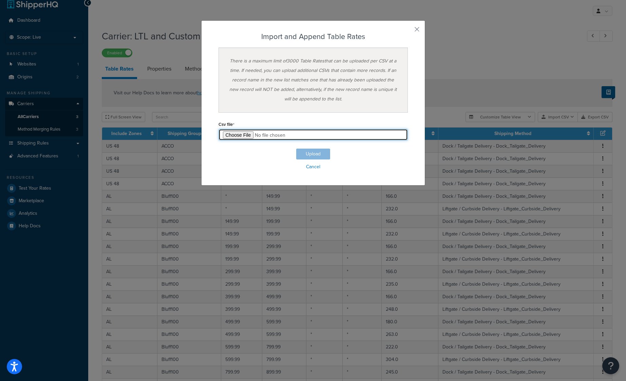
click at [236, 136] on input "file" at bounding box center [313, 135] width 189 height 12
type input "C:\fakepath\master-22.csv"
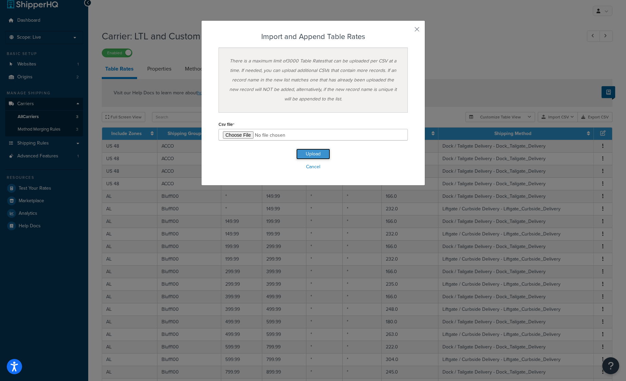
click at [309, 154] on button "Upload" at bounding box center [313, 154] width 34 height 11
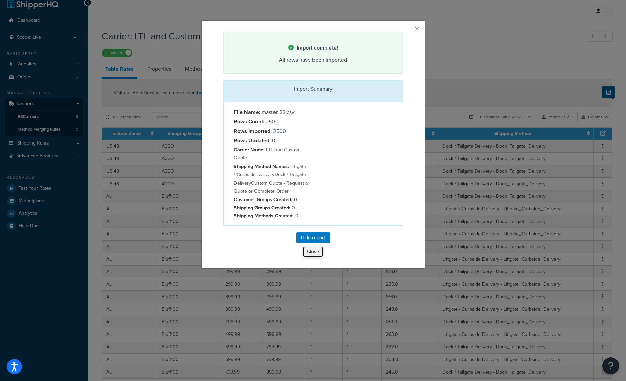
click at [314, 255] on button "Close" at bounding box center [313, 252] width 21 height 12
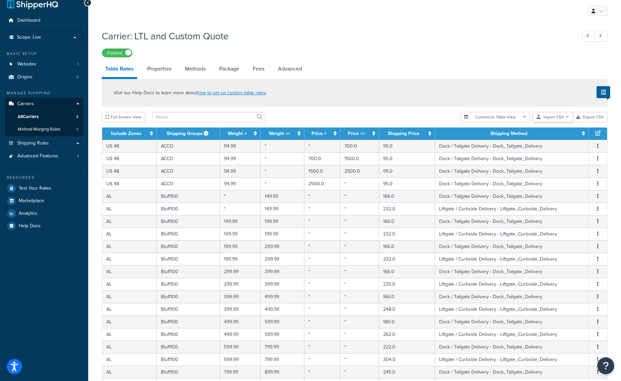
click at [550, 117] on button "Import CSV" at bounding box center [553, 117] width 40 height 10
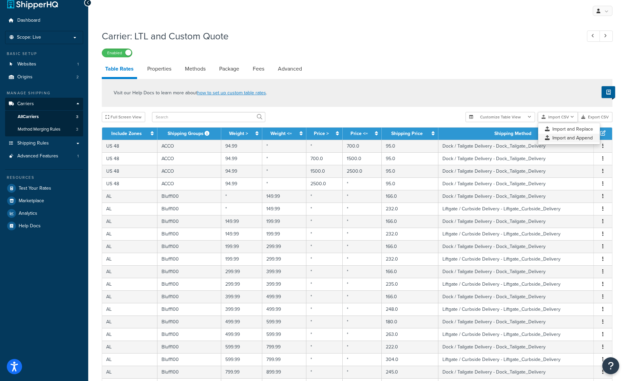
click at [557, 122] on div "Customize Table View Show all columns Show selected columns Import CSV Import a…" at bounding box center [539, 117] width 147 height 10
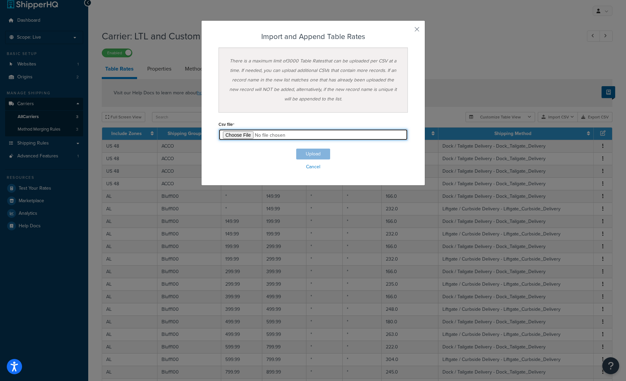
click at [245, 136] on input "file" at bounding box center [313, 135] width 189 height 12
type input "C:\fakepath\master-23.csv"
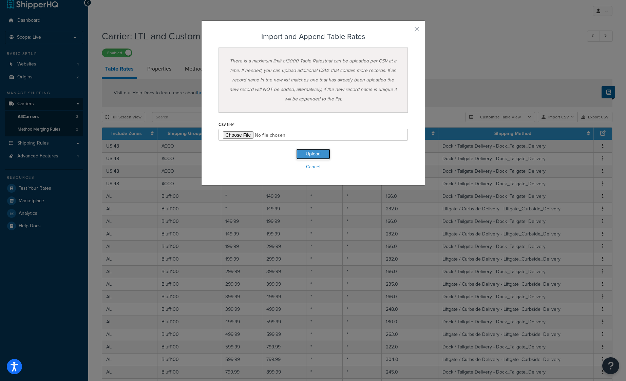
click at [310, 153] on button "Upload" at bounding box center [313, 154] width 34 height 11
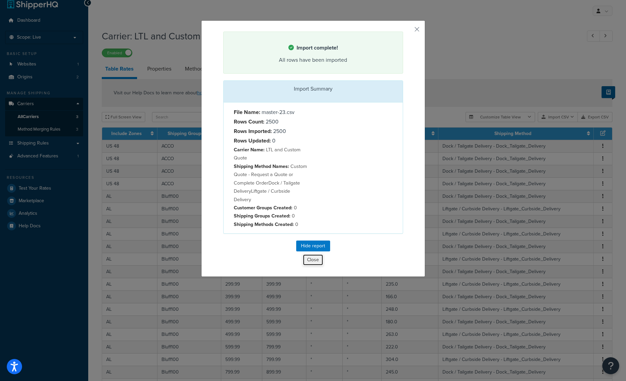
click at [312, 262] on button "Close" at bounding box center [313, 260] width 21 height 12
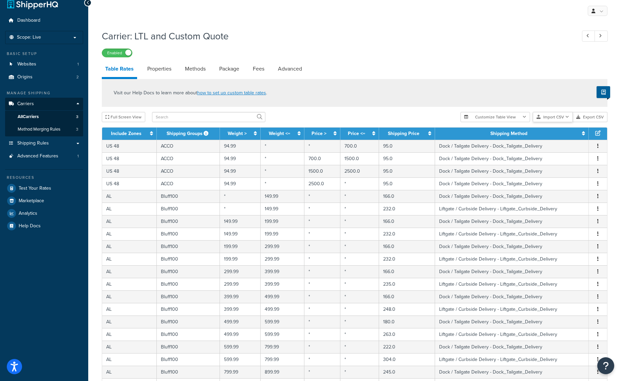
click at [554, 118] on button "Import CSV" at bounding box center [553, 117] width 40 height 10
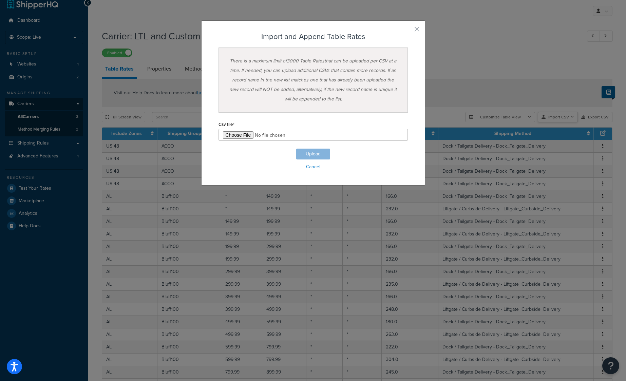
click at [560, 122] on div "Customize Table View Show all columns Show selected columns Import CSV Import a…" at bounding box center [539, 117] width 147 height 10
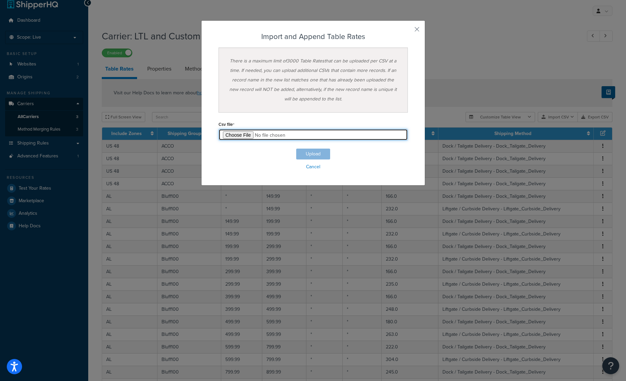
click at [233, 135] on input "file" at bounding box center [313, 135] width 189 height 12
type input "C:\fakepath\master-24.csv"
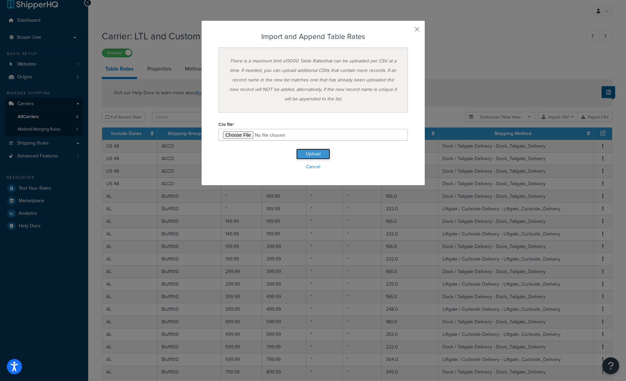
click at [309, 151] on button "Upload" at bounding box center [313, 154] width 34 height 11
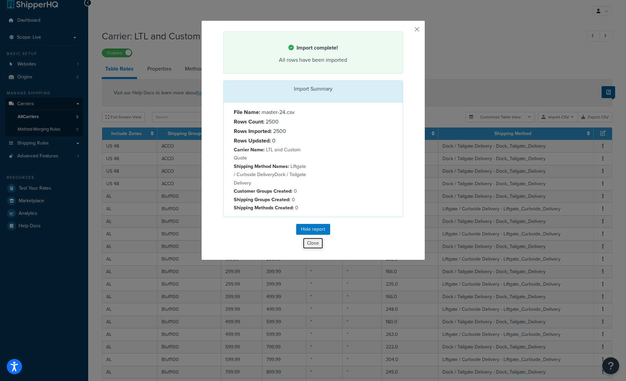
click at [312, 248] on button "Close" at bounding box center [313, 244] width 21 height 12
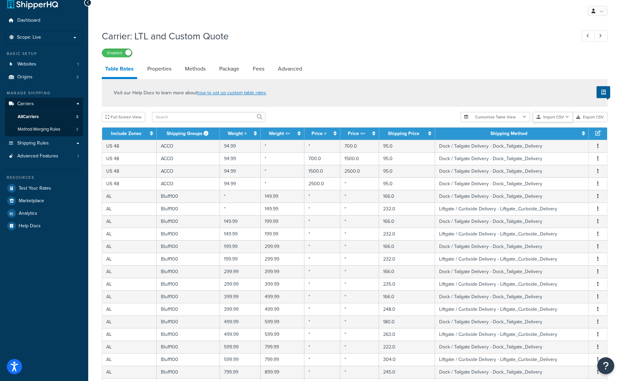
click at [550, 118] on button "Import CSV" at bounding box center [553, 117] width 40 height 10
click at [560, 122] on div "Customize Table View Show all columns Show selected columns Import CSV Import a…" at bounding box center [534, 117] width 147 height 10
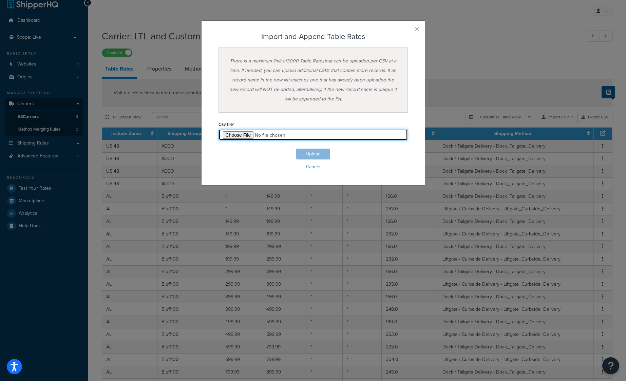
click at [241, 133] on input "file" at bounding box center [313, 135] width 189 height 12
type input "C:\fakepath\master-25.csv"
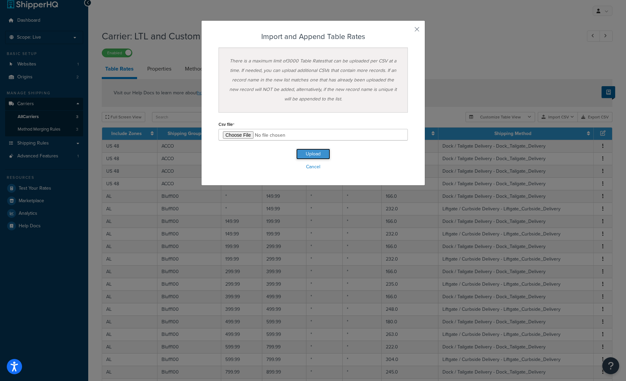
click at [319, 155] on button "Upload" at bounding box center [313, 154] width 34 height 11
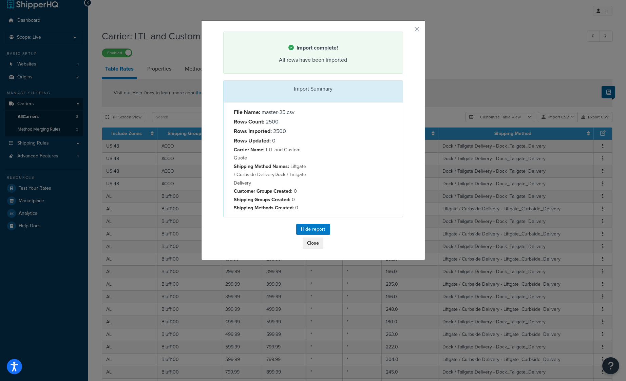
click at [348, 241] on div "Hide report Close" at bounding box center [313, 236] width 180 height 25
click at [318, 244] on button "Close" at bounding box center [313, 244] width 21 height 12
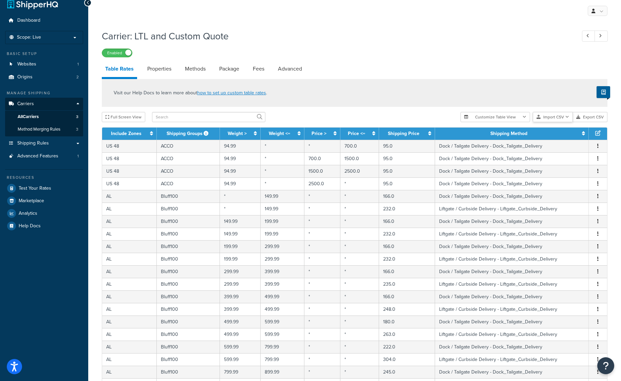
click at [552, 118] on button "Import CSV" at bounding box center [553, 117] width 40 height 10
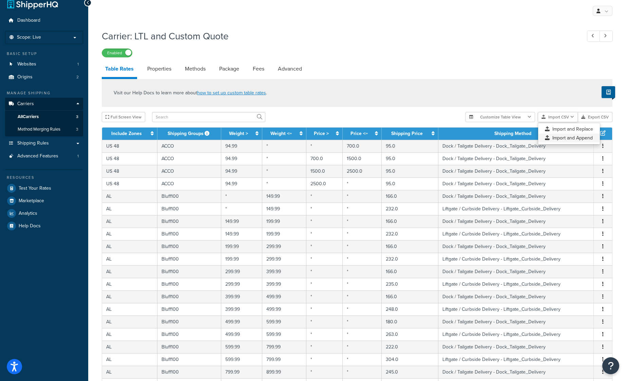
click at [553, 122] on div "Customize Table View Show all columns Show selected columns Import CSV Import a…" at bounding box center [539, 117] width 147 height 10
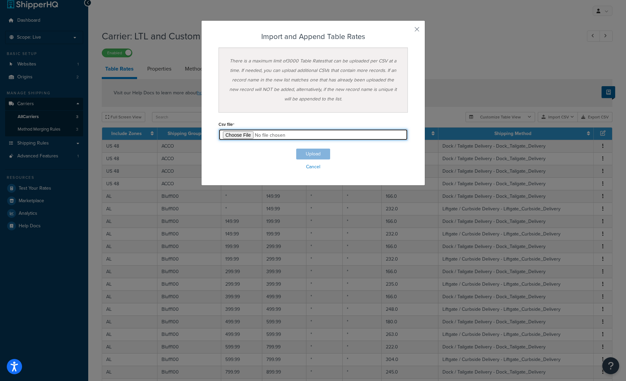
click at [231, 135] on input "file" at bounding box center [313, 135] width 189 height 12
type input "C:\fakepath\master-26.csv"
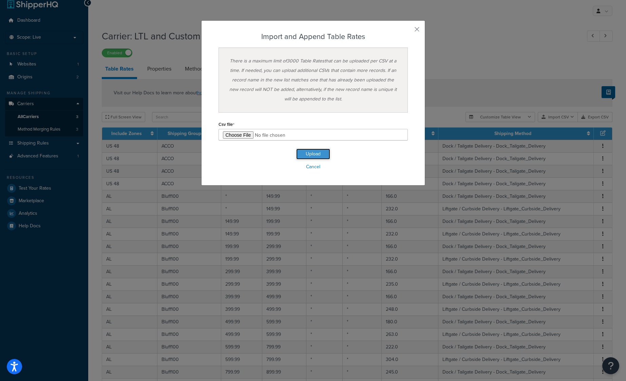
click at [323, 153] on button "Upload" at bounding box center [313, 154] width 34 height 11
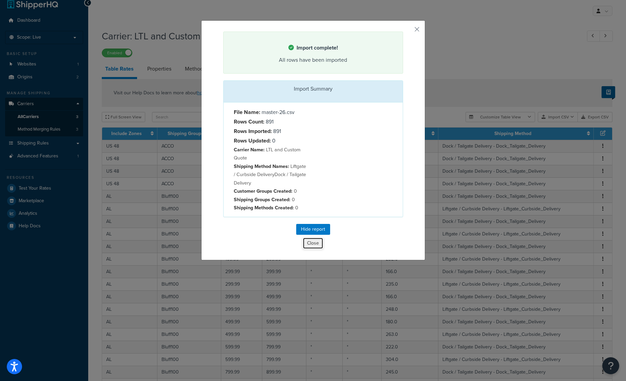
click at [307, 245] on button "Close" at bounding box center [313, 244] width 21 height 12
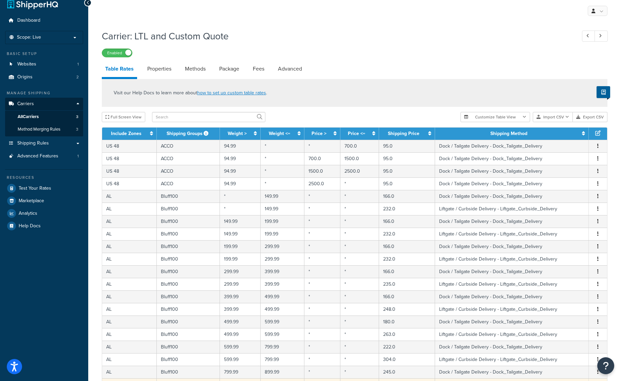
scroll to position [179, 0]
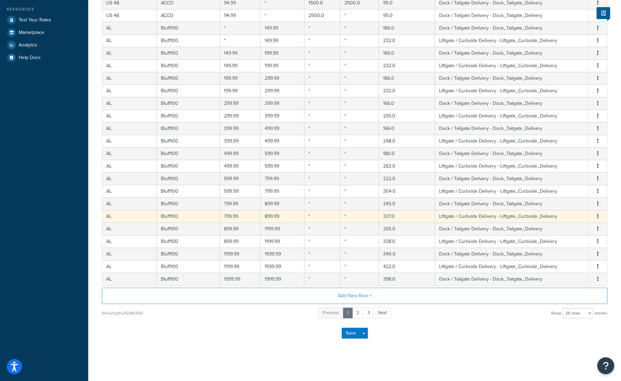
drag, startPoint x: 380, startPoint y: 73, endPoint x: 410, endPoint y: 212, distance: 142.4
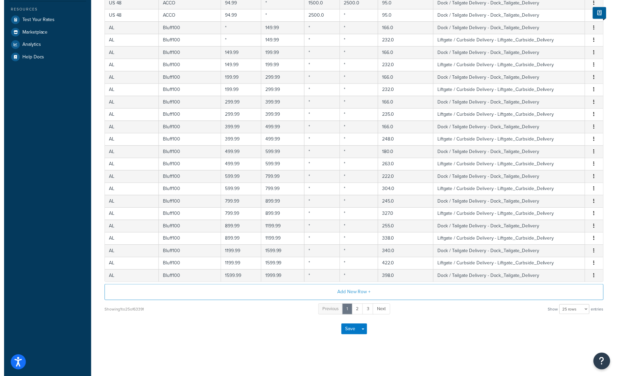
scroll to position [0, 0]
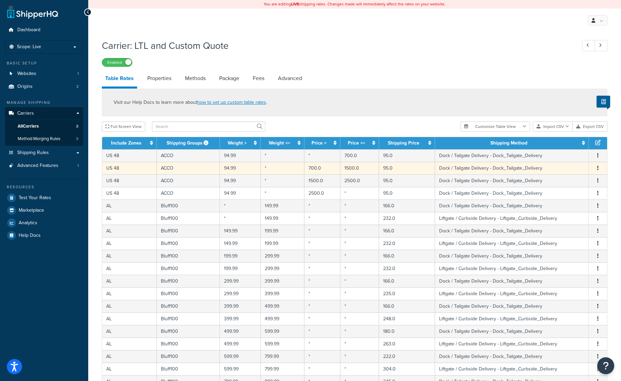
drag, startPoint x: 209, startPoint y: 342, endPoint x: 163, endPoint y: 171, distance: 176.7
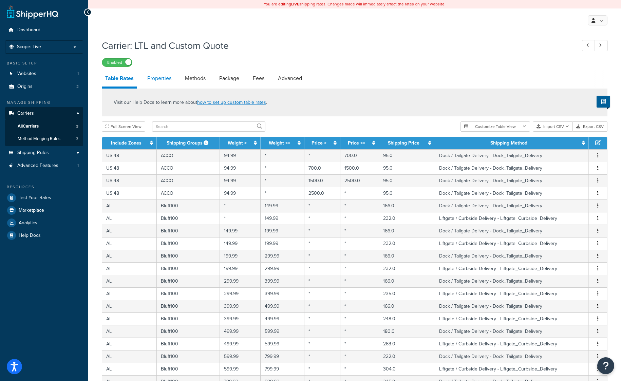
click at [163, 79] on link "Properties" at bounding box center [159, 78] width 31 height 16
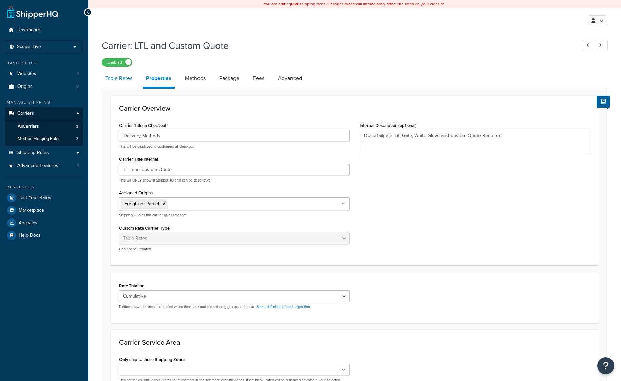
click at [113, 86] on link "Table Rates" at bounding box center [119, 78] width 34 height 16
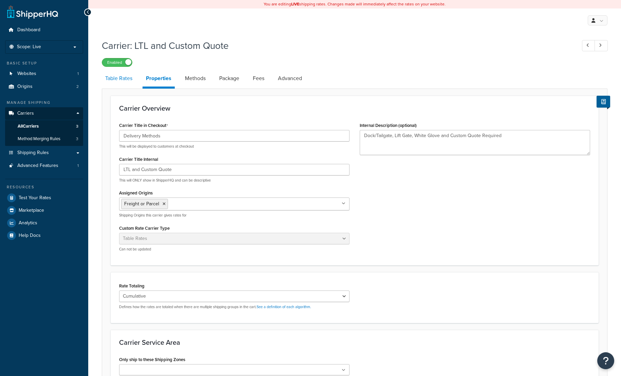
select select "25"
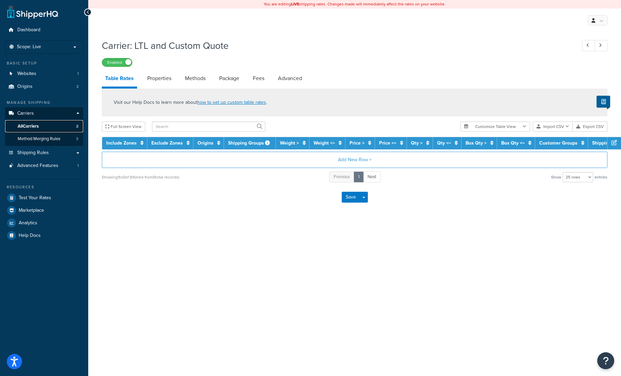
click at [38, 126] on span "All Carriers" at bounding box center [28, 127] width 21 height 6
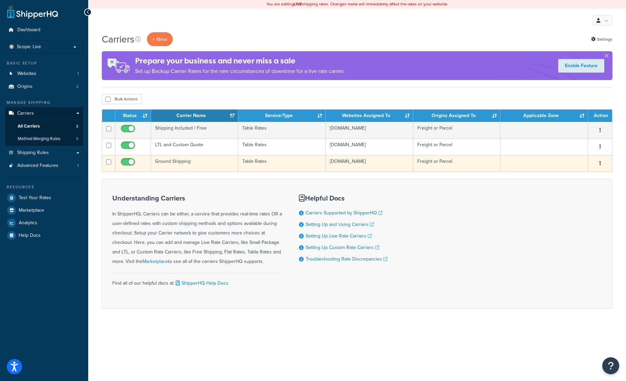
click at [176, 163] on td "Ground Shipping" at bounding box center [195, 163] width 88 height 17
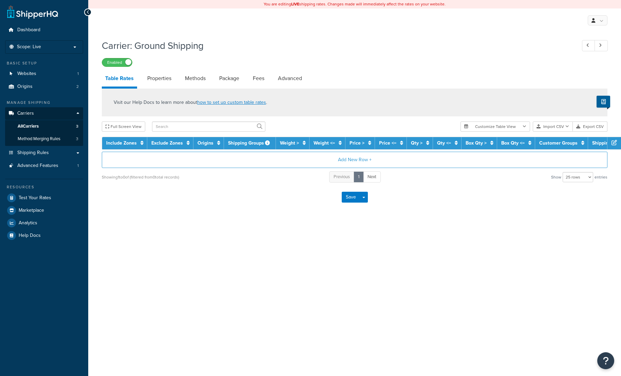
select select "25"
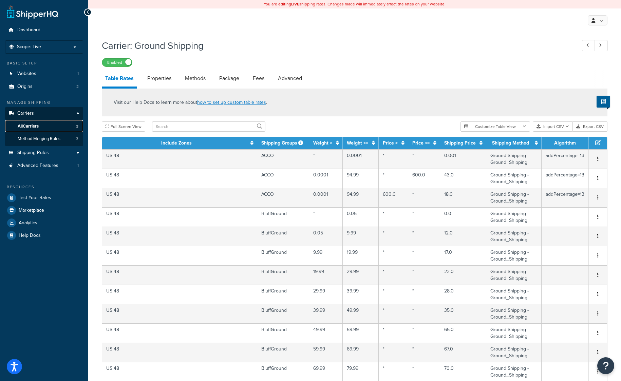
click at [54, 129] on link "All Carriers 3" at bounding box center [44, 126] width 78 height 13
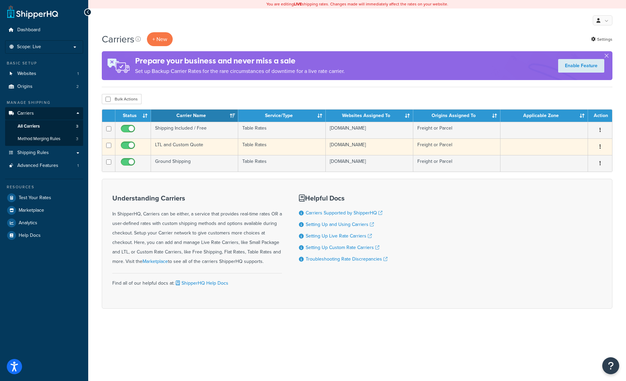
click at [175, 150] on td "LTL and Custom Quote" at bounding box center [195, 147] width 88 height 17
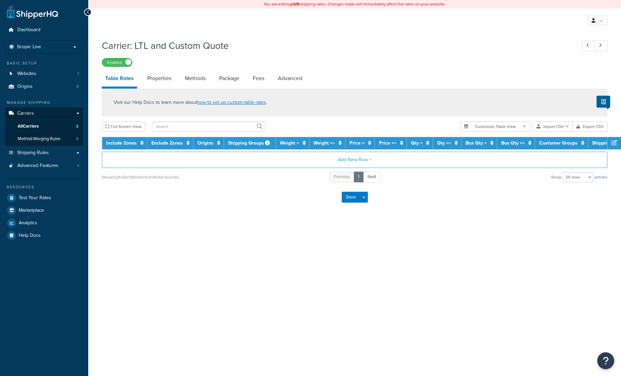
select select "25"
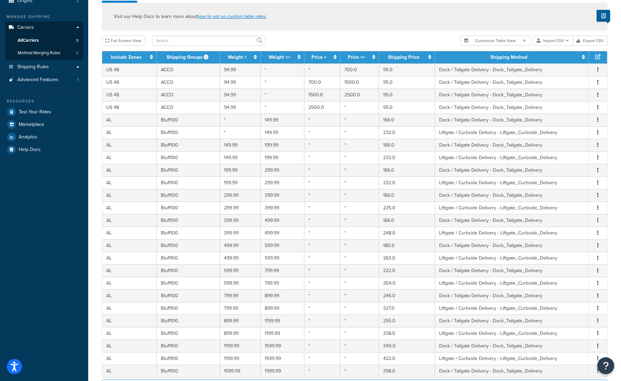
scroll to position [179, 0]
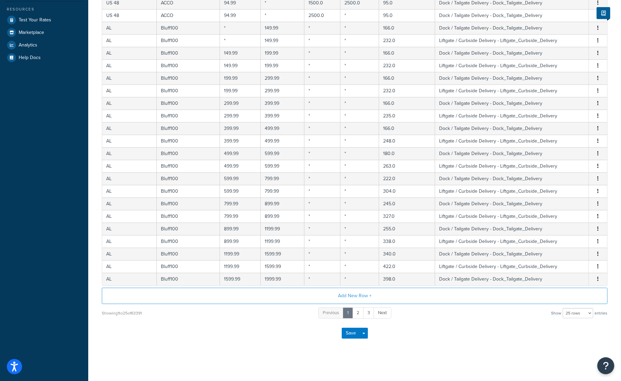
drag, startPoint x: 96, startPoint y: 156, endPoint x: 98, endPoint y: 292, distance: 136.5
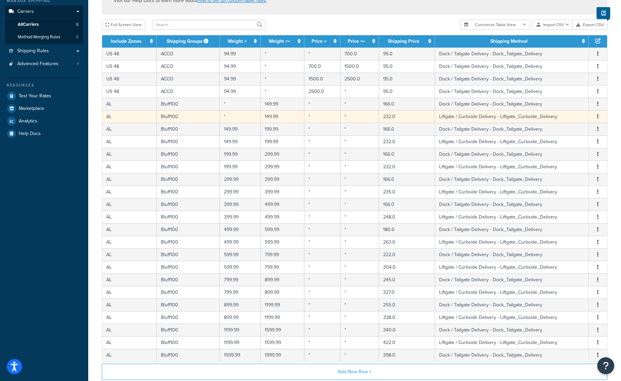
scroll to position [0, 0]
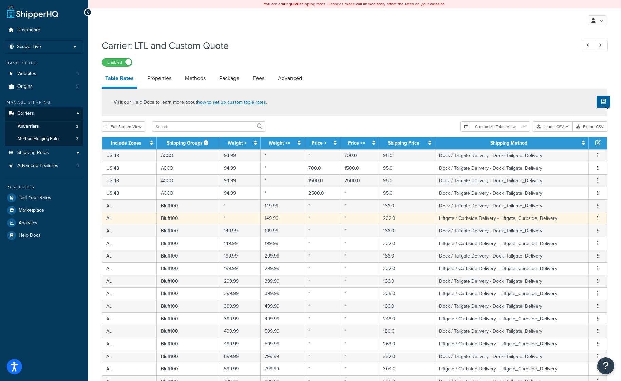
drag, startPoint x: 105, startPoint y: 334, endPoint x: 103, endPoint y: 216, distance: 118.5
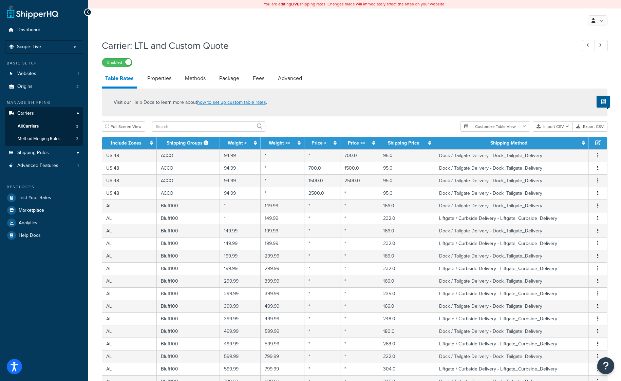
click at [551, 66] on div "Enabled" at bounding box center [355, 62] width 506 height 10
click at [227, 127] on input "text" at bounding box center [208, 127] width 113 height 10
paste input "Jonticraft125"
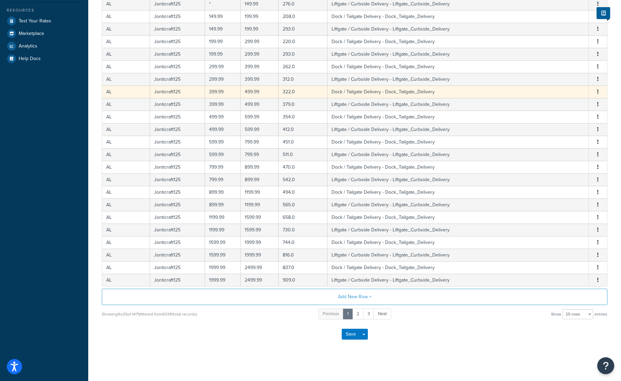
scroll to position [179, 0]
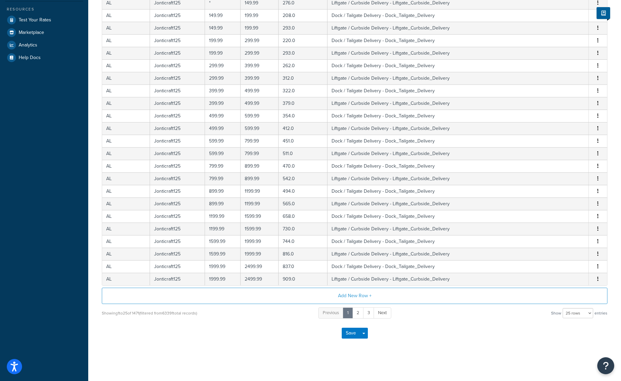
click at [188, 339] on div "Save Save Dropdown Save and Edit" at bounding box center [355, 333] width 506 height 28
click at [616, 145] on div "Carrier: LTL and Custom Quote Enabled Table Rates Properties Methods Package Fe…" at bounding box center [354, 111] width 533 height 507
click at [617, 195] on div "Carrier: LTL and Custom Quote Enabled Table Rates Properties Methods Package Fe…" at bounding box center [354, 111] width 533 height 507
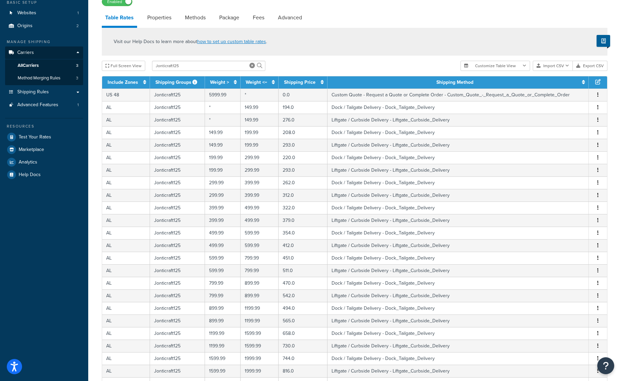
scroll to position [0, 0]
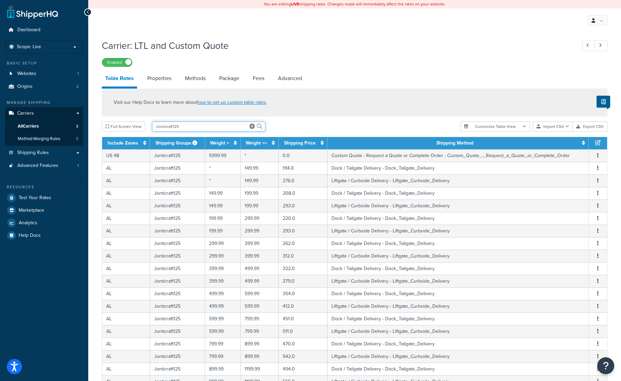
click at [228, 130] on input "Jonticraft125" at bounding box center [208, 127] width 113 height 10
paste input "DUR-UPS"
type input "DUR-UPS"
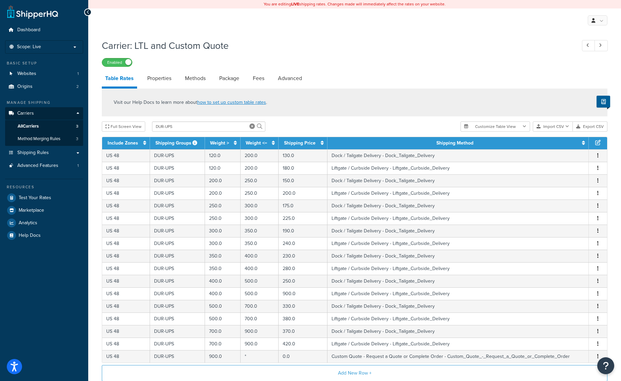
click at [536, 102] on div "Visit our Help Docs to learn more about how to set up custom table rates ." at bounding box center [355, 103] width 506 height 28
click at [250, 128] on icon at bounding box center [252, 126] width 5 height 5
